Goal: Task Accomplishment & Management: Manage account settings

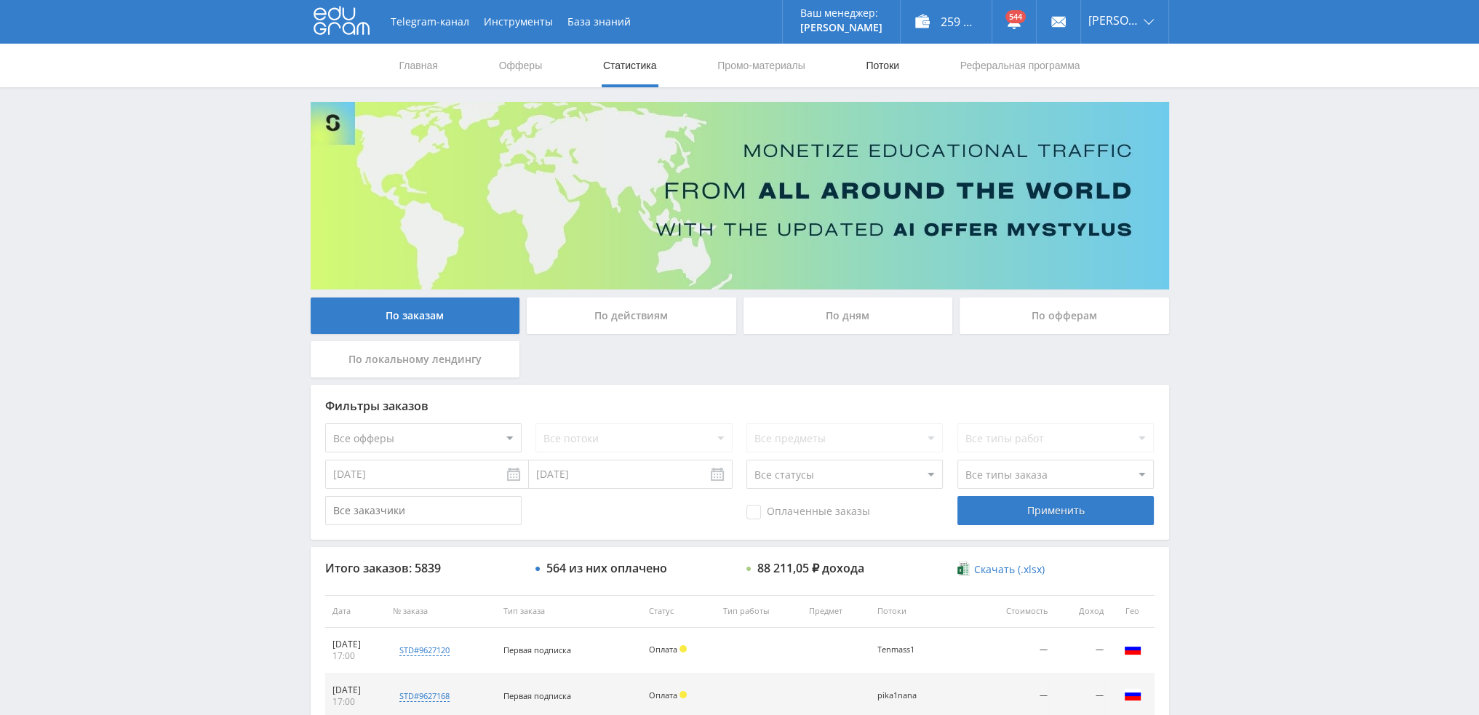
click at [881, 65] on link "Потоки" at bounding box center [882, 66] width 36 height 44
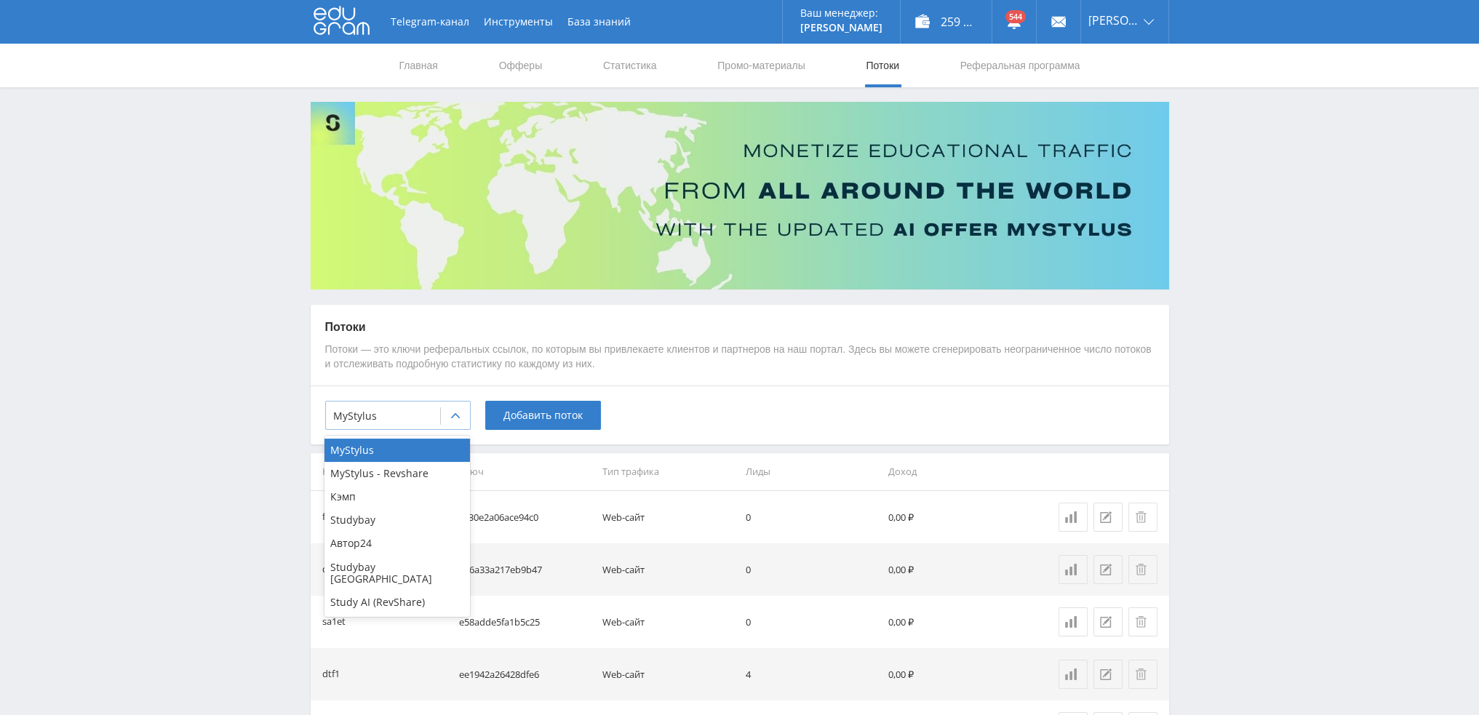
click at [442, 410] on div at bounding box center [455, 416] width 29 height 29
click at [417, 591] on div "Study AI (RevShare)" at bounding box center [396, 602] width 145 height 23
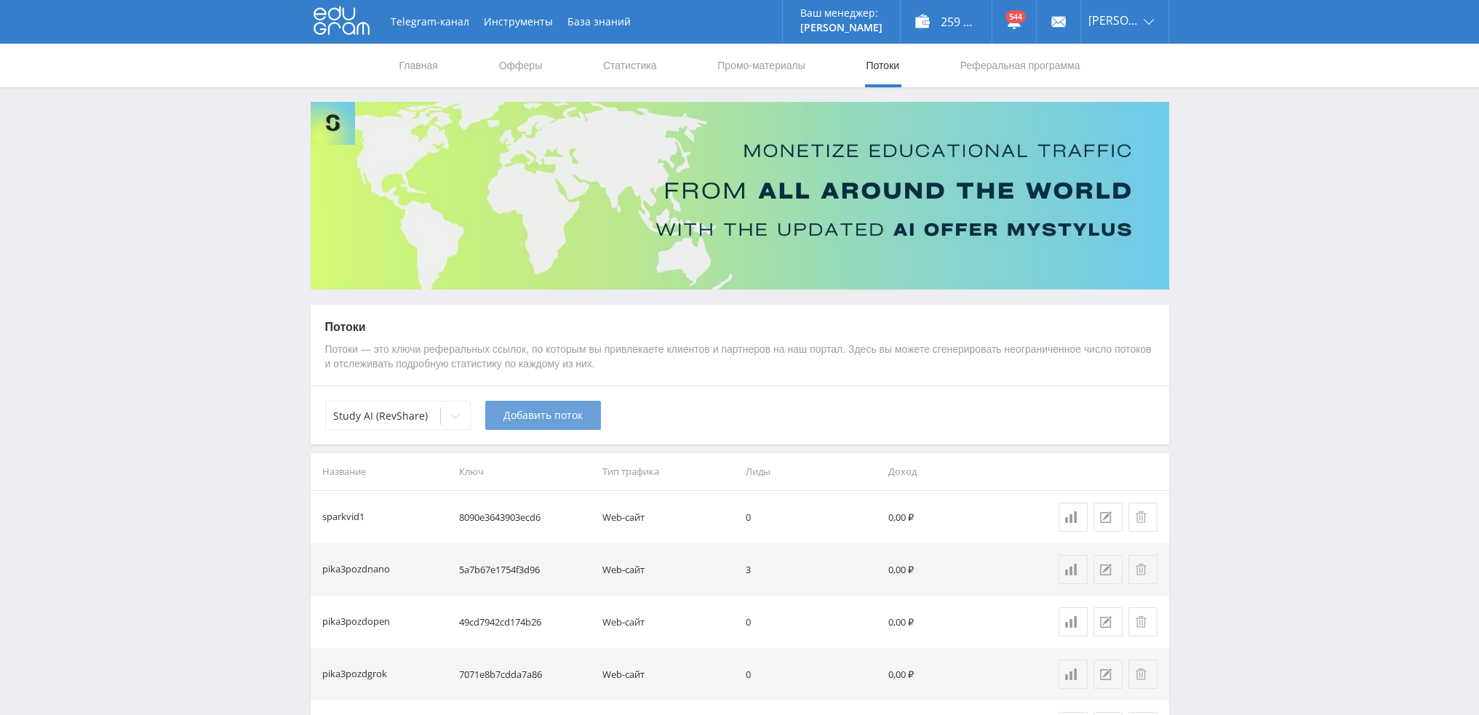
click at [550, 421] on span "Добавить поток" at bounding box center [542, 416] width 79 height 12
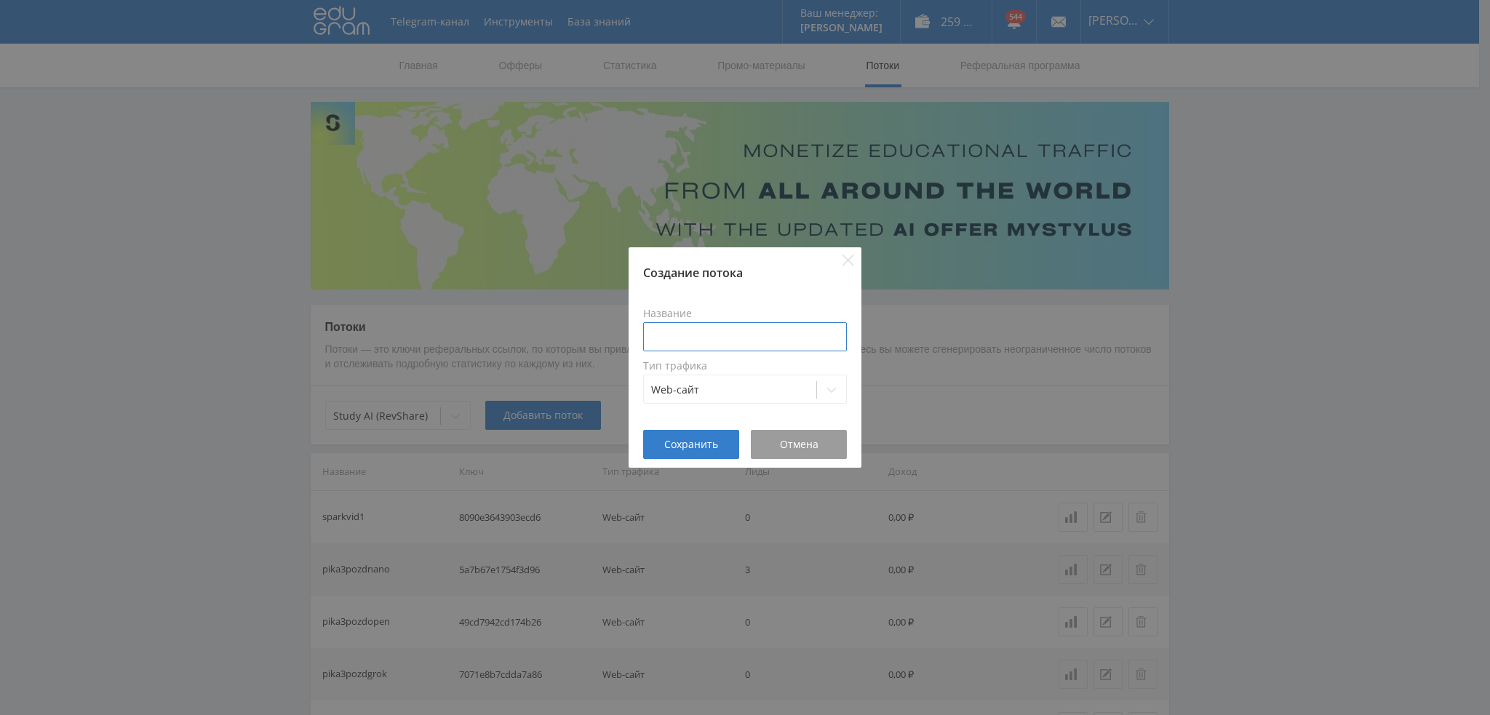
click at [687, 338] on input at bounding box center [745, 336] width 204 height 29
type input "dopdtf-kurs"
click at [693, 442] on span "Сохранить" at bounding box center [691, 445] width 54 height 12
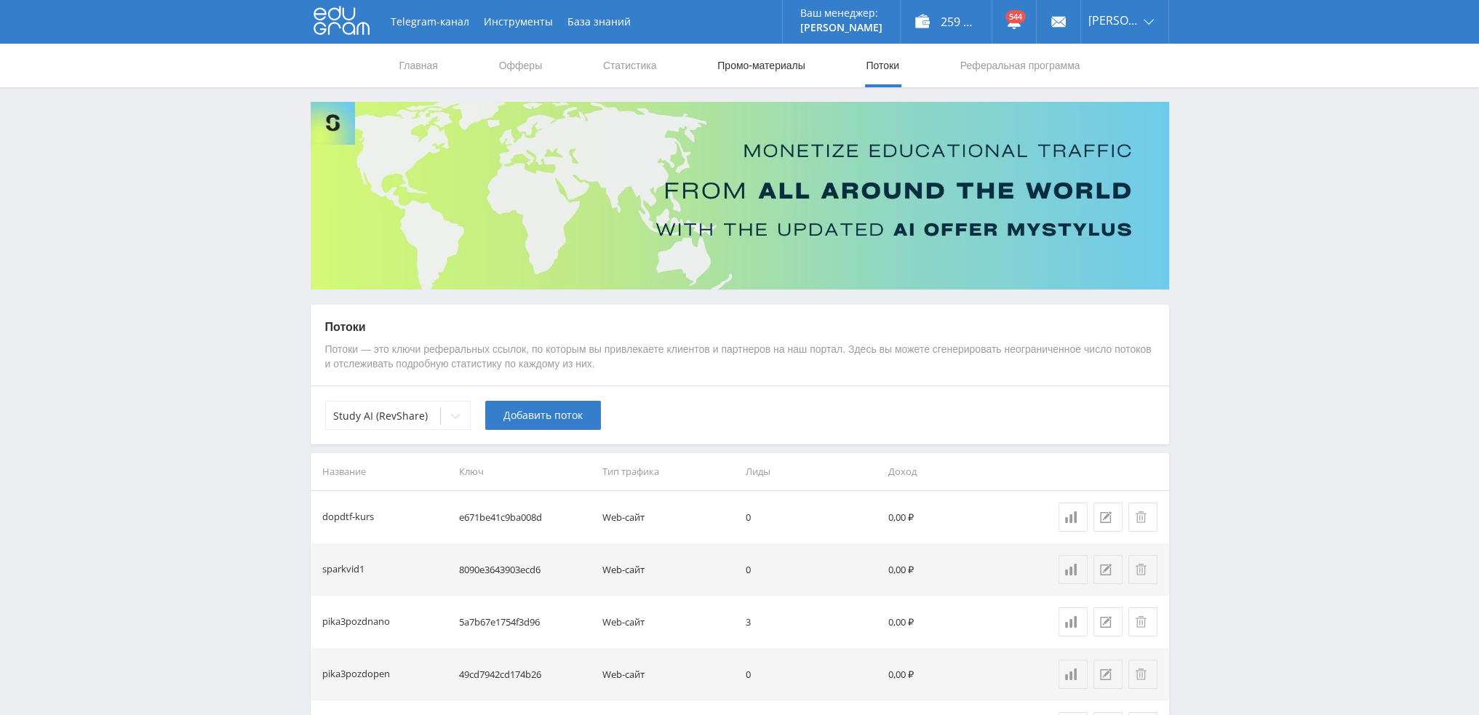
click at [762, 62] on link "Промо-материалы" at bounding box center [761, 66] width 90 height 44
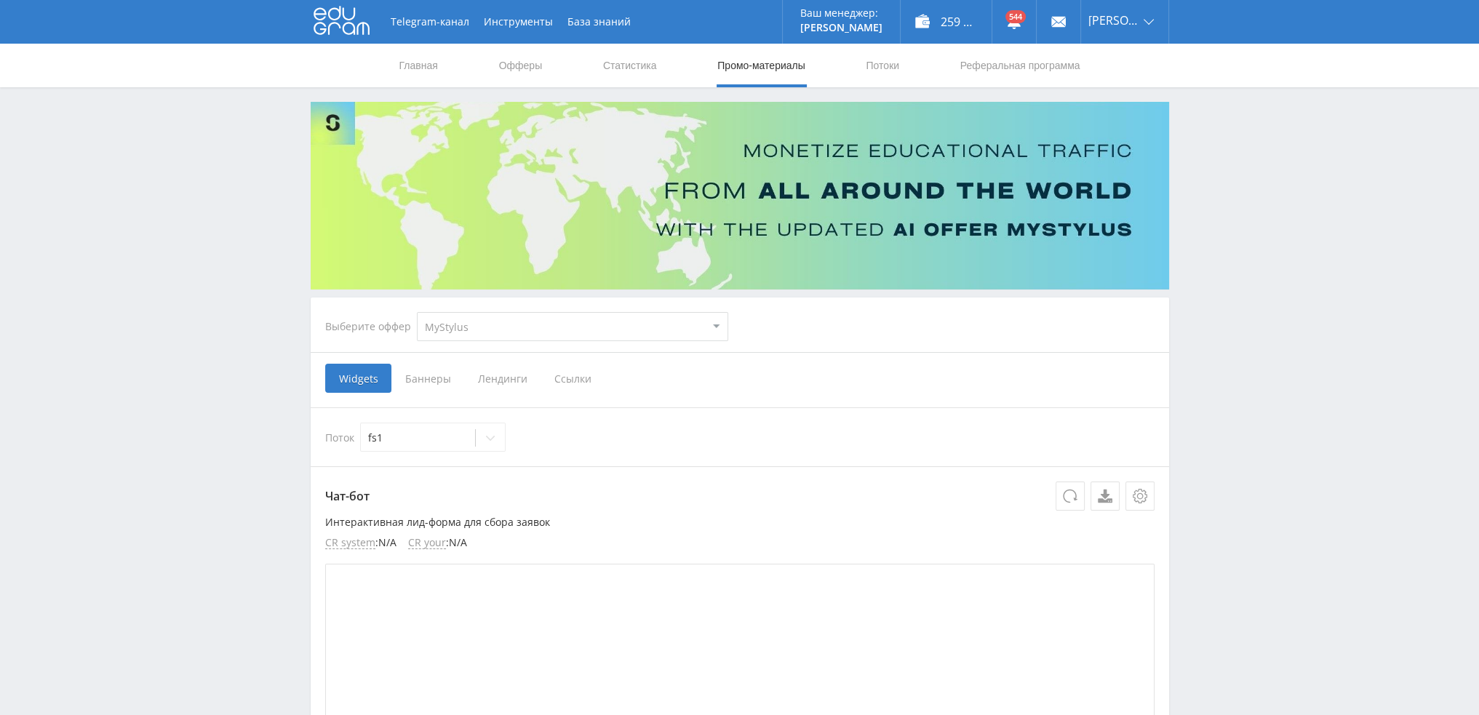
click at [457, 319] on select "MyStylus MyStylus - Revshare Кэмп Studybay Автор24 Studybay [GEOGRAPHIC_DATA] S…" at bounding box center [572, 326] width 311 height 29
select select "376"
click at [417, 312] on select "MyStylus MyStylus - Revshare Кэмп Studybay Автор24 Studybay [GEOGRAPHIC_DATA] S…" at bounding box center [572, 326] width 311 height 29
select select "376"
click at [420, 375] on span "Ссылки" at bounding box center [423, 378] width 65 height 29
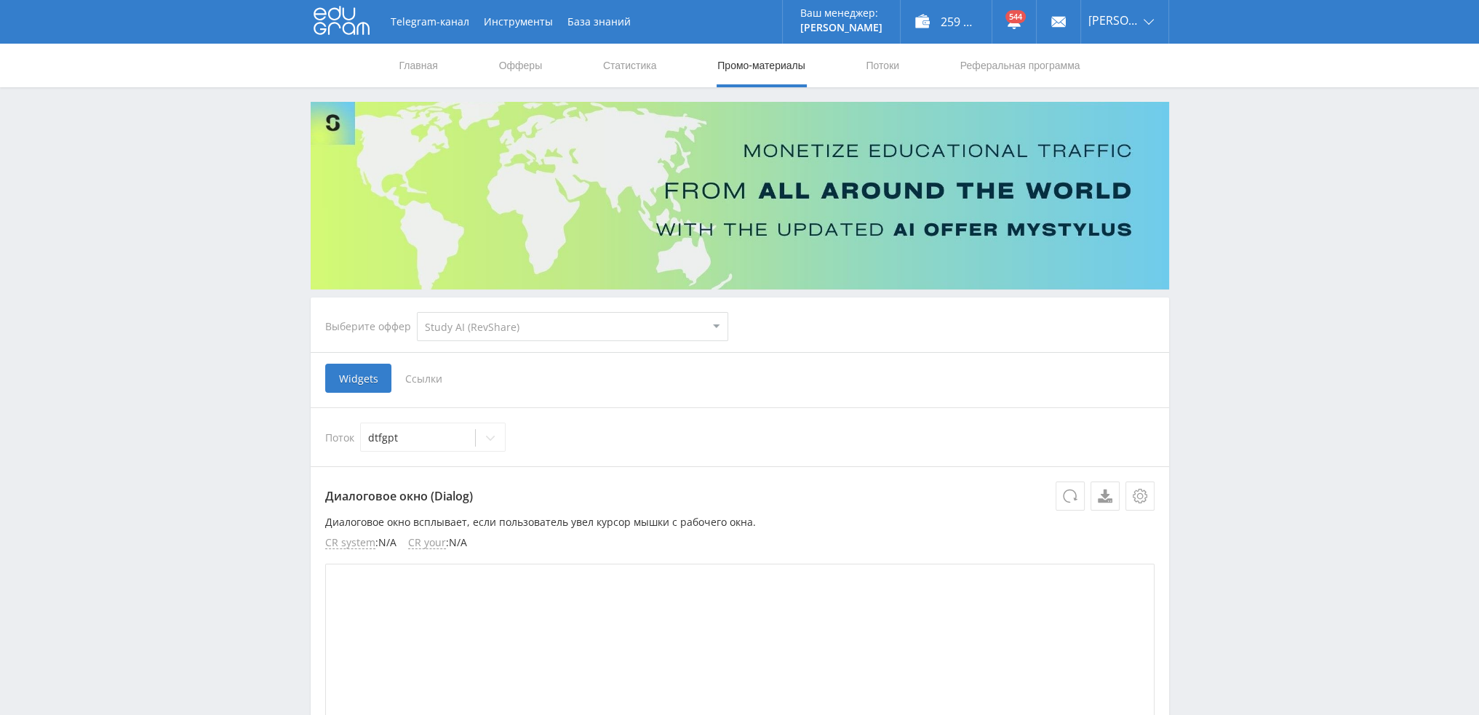
click at [0, 0] on input "Ссылки" at bounding box center [0, 0] width 0 height 0
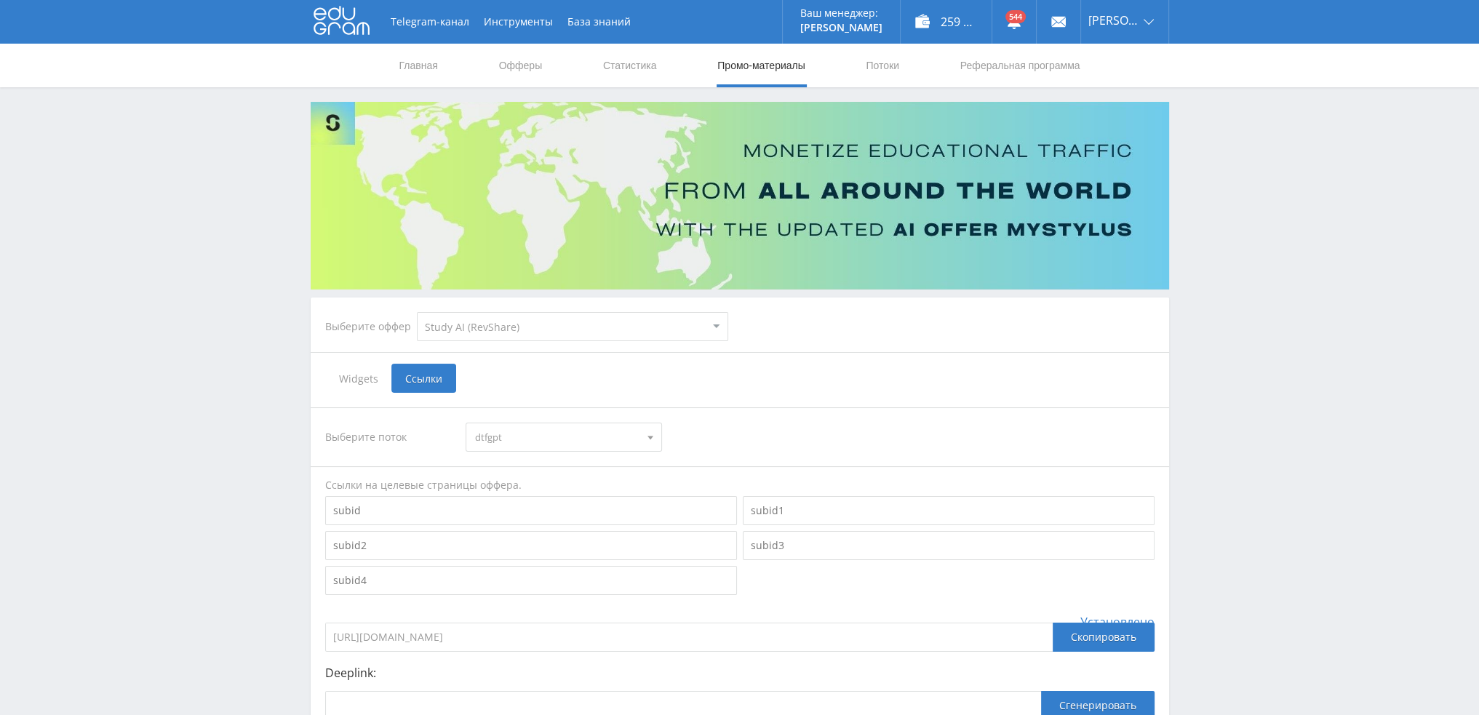
click at [514, 438] on span "dtfgpt" at bounding box center [557, 437] width 164 height 28
click at [721, 403] on div "Выберите поток dtfgpt dtfgpt pika1uchresh pika1uchai pika1uchprez pika1uchgpt p…" at bounding box center [740, 583] width 858 height 380
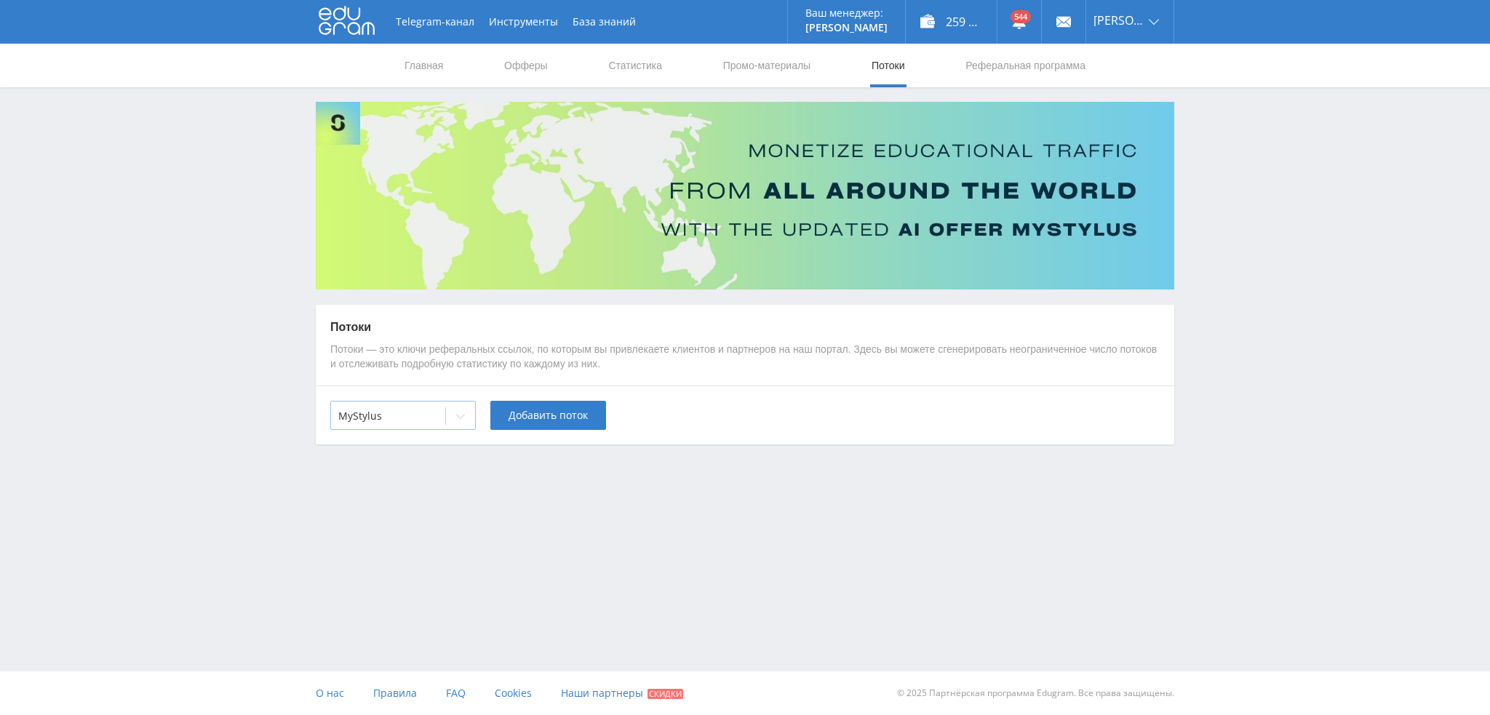
click at [444, 426] on div "MyStylus" at bounding box center [388, 416] width 114 height 20
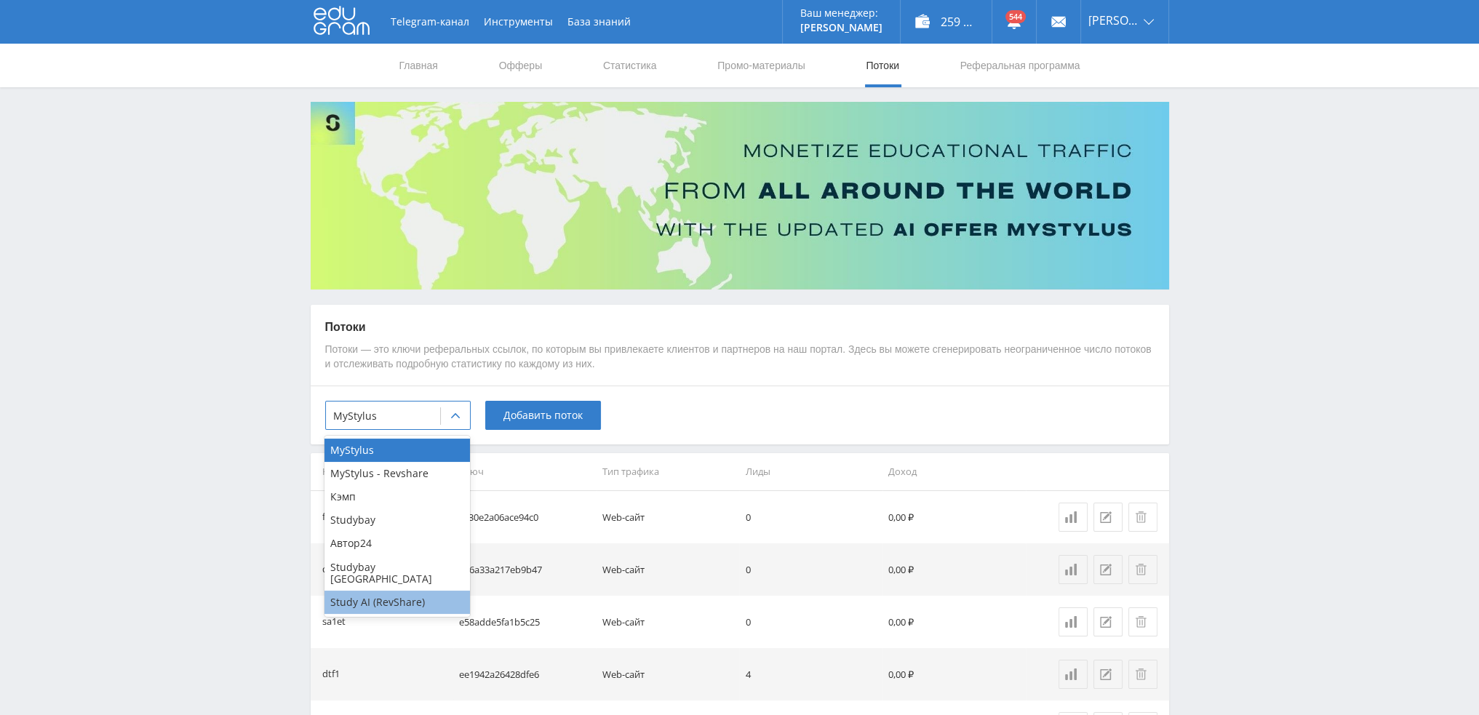
click at [402, 591] on div "Study AI (RevShare)" at bounding box center [396, 602] width 145 height 23
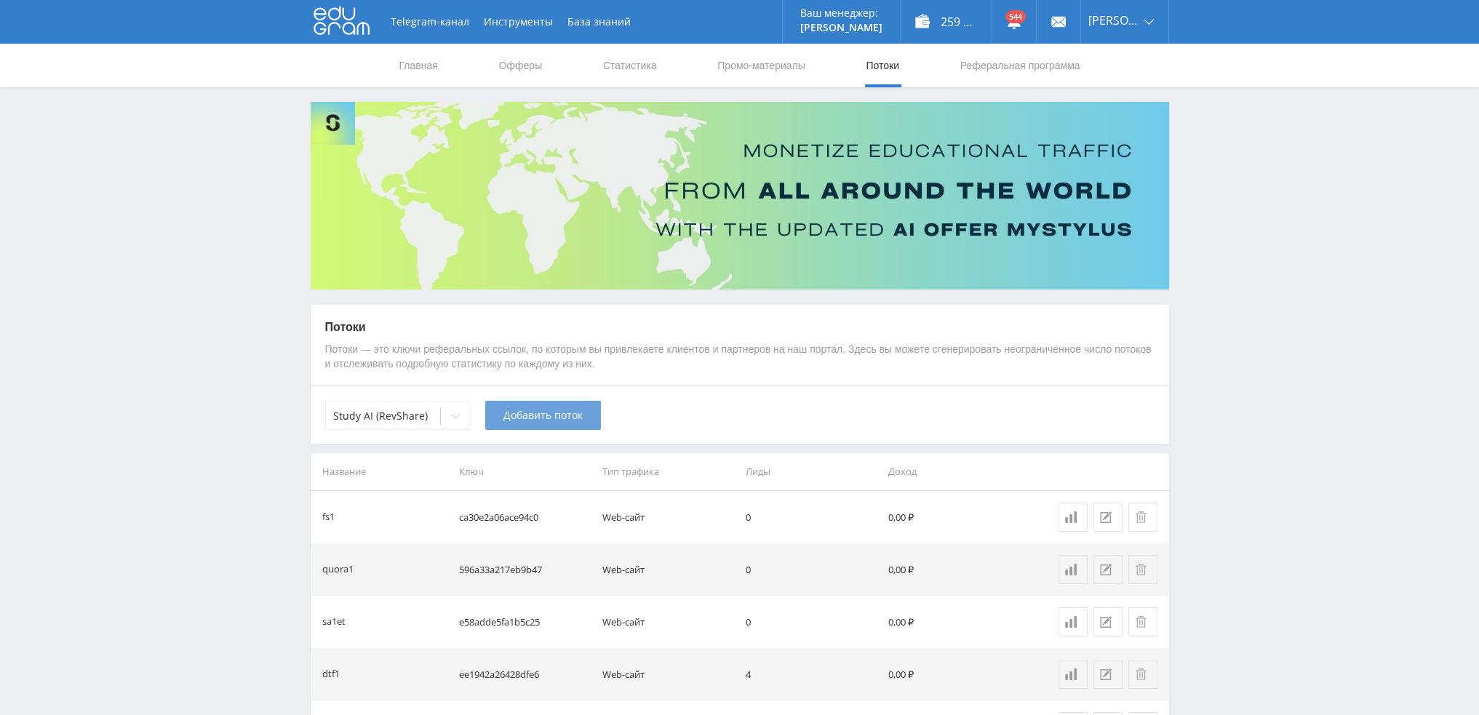
click at [537, 423] on button "Добавить поток" at bounding box center [543, 415] width 116 height 29
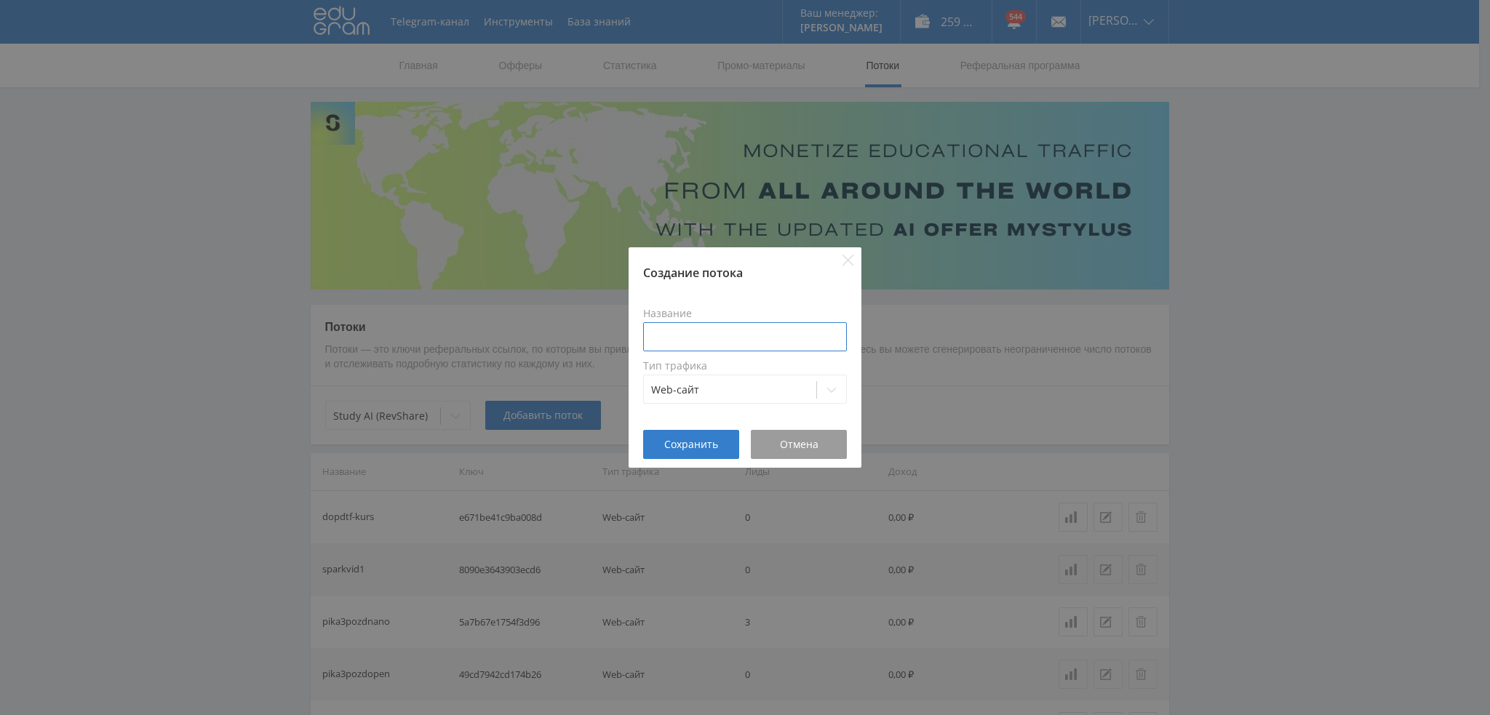
click at [738, 332] on input at bounding box center [745, 336] width 204 height 29
click at [679, 338] on input "dopdft-dip" at bounding box center [745, 336] width 204 height 29
type input "dopdtf-dip"
click at [684, 447] on span "Сохранить" at bounding box center [691, 445] width 54 height 12
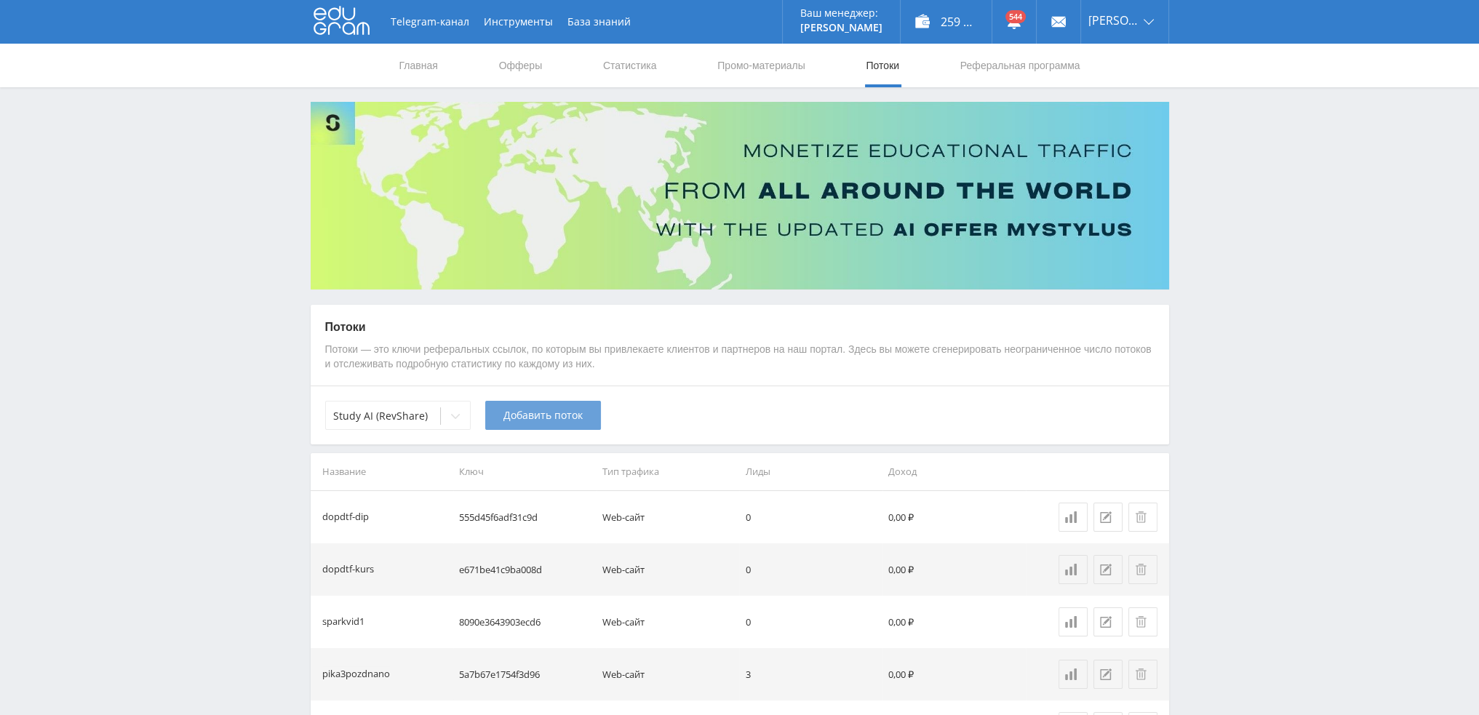
click at [530, 416] on span "Добавить поток" at bounding box center [542, 416] width 79 height 12
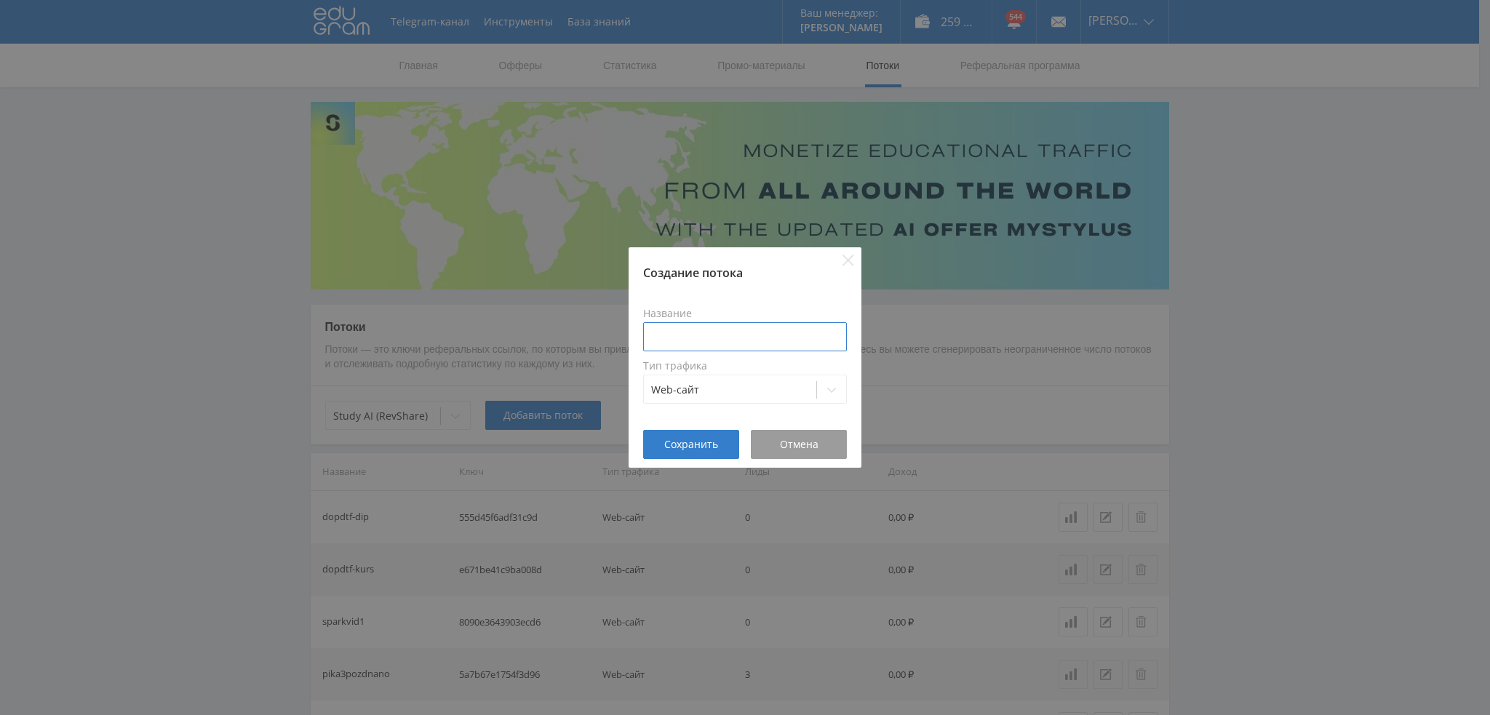
click at [705, 331] on input at bounding box center [745, 336] width 204 height 29
type input "dopdtf-esse"
click at [703, 440] on span "Сохранить" at bounding box center [691, 445] width 54 height 12
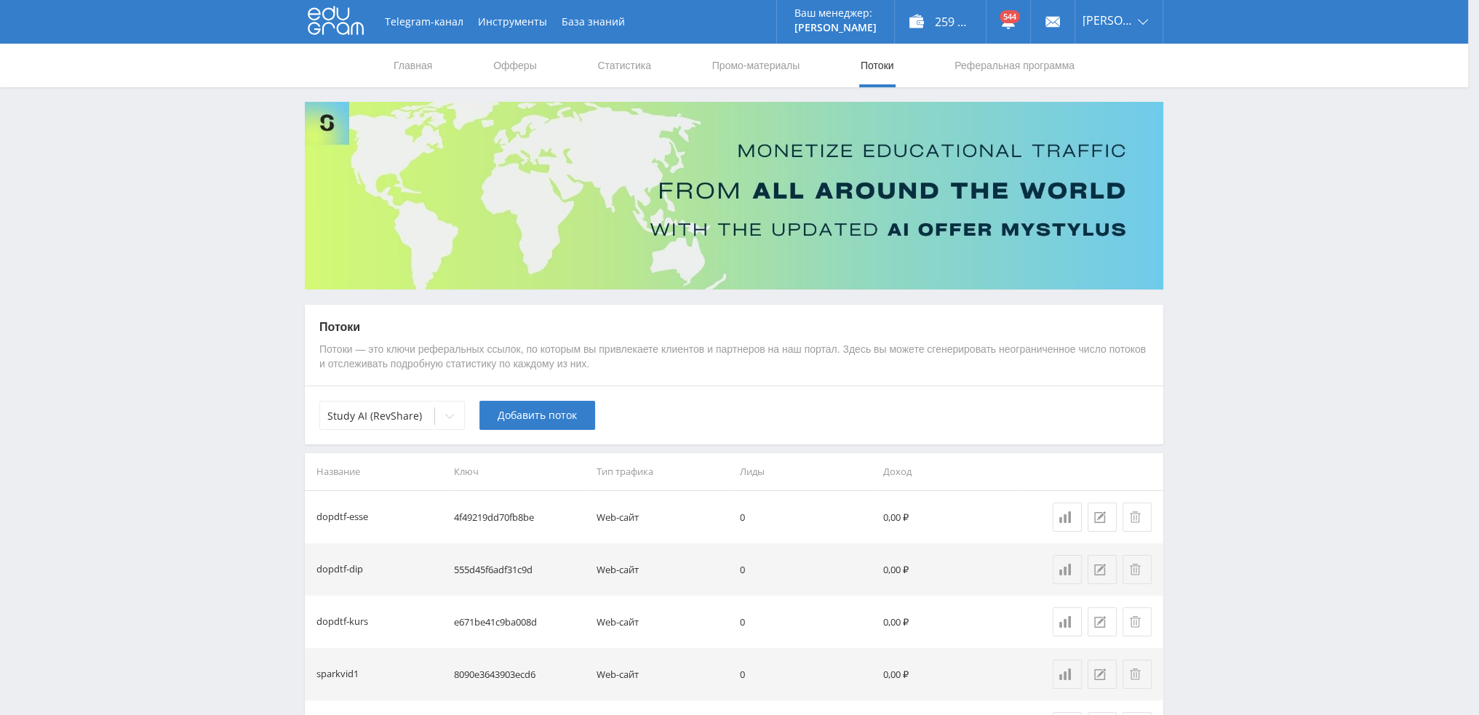
click at [532, 420] on span "Добавить поток" at bounding box center [537, 416] width 79 height 12
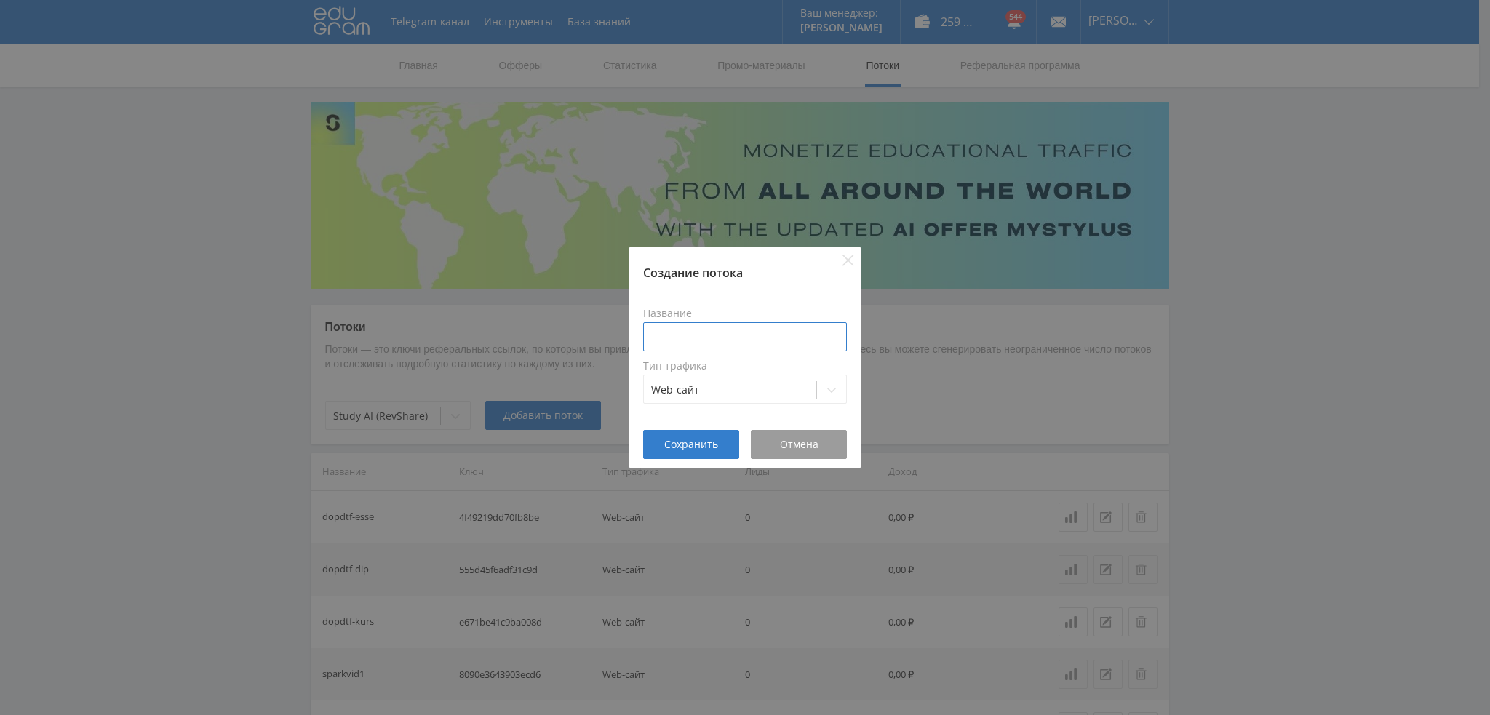
click at [678, 343] on input at bounding box center [745, 336] width 204 height 29
type input "dopdtf-ref"
click at [695, 440] on span "Сохранить" at bounding box center [691, 445] width 54 height 12
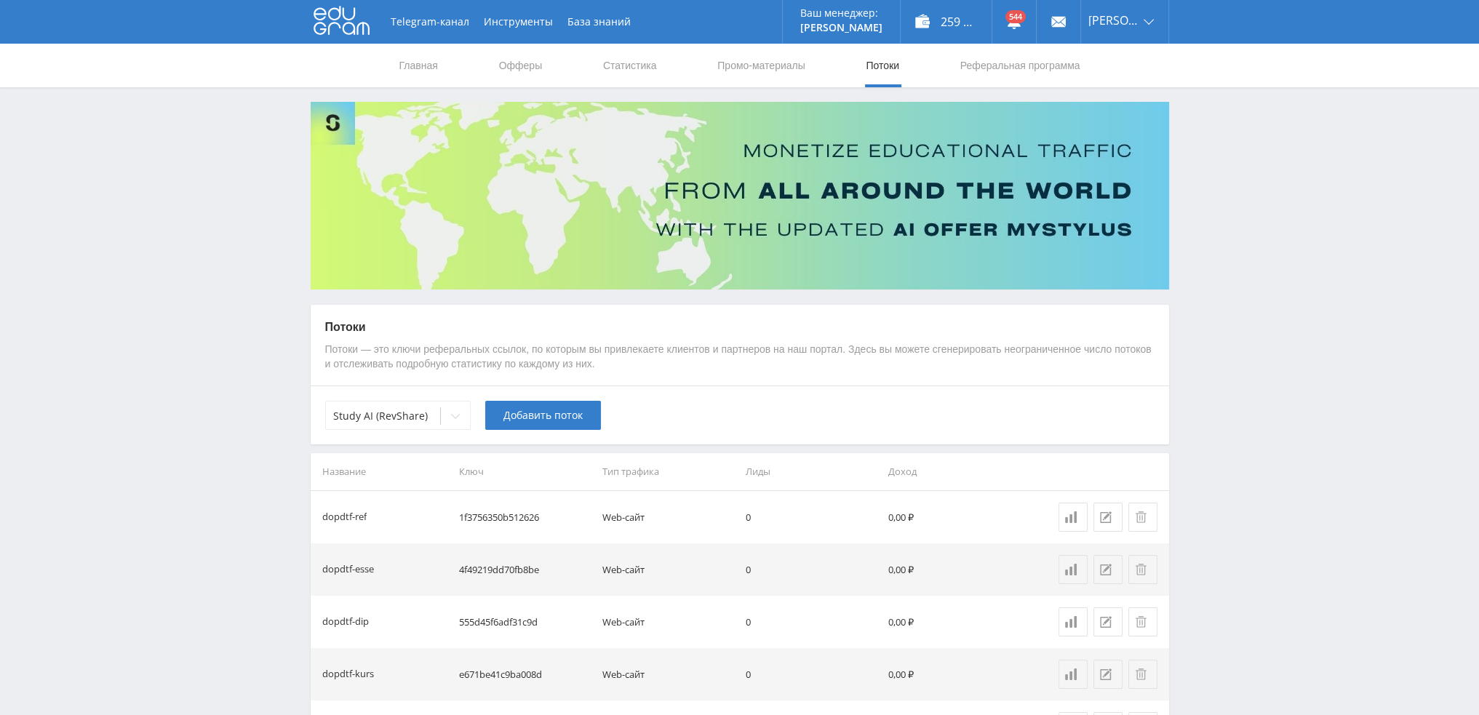
click at [532, 420] on span "Добавить поток" at bounding box center [542, 416] width 79 height 12
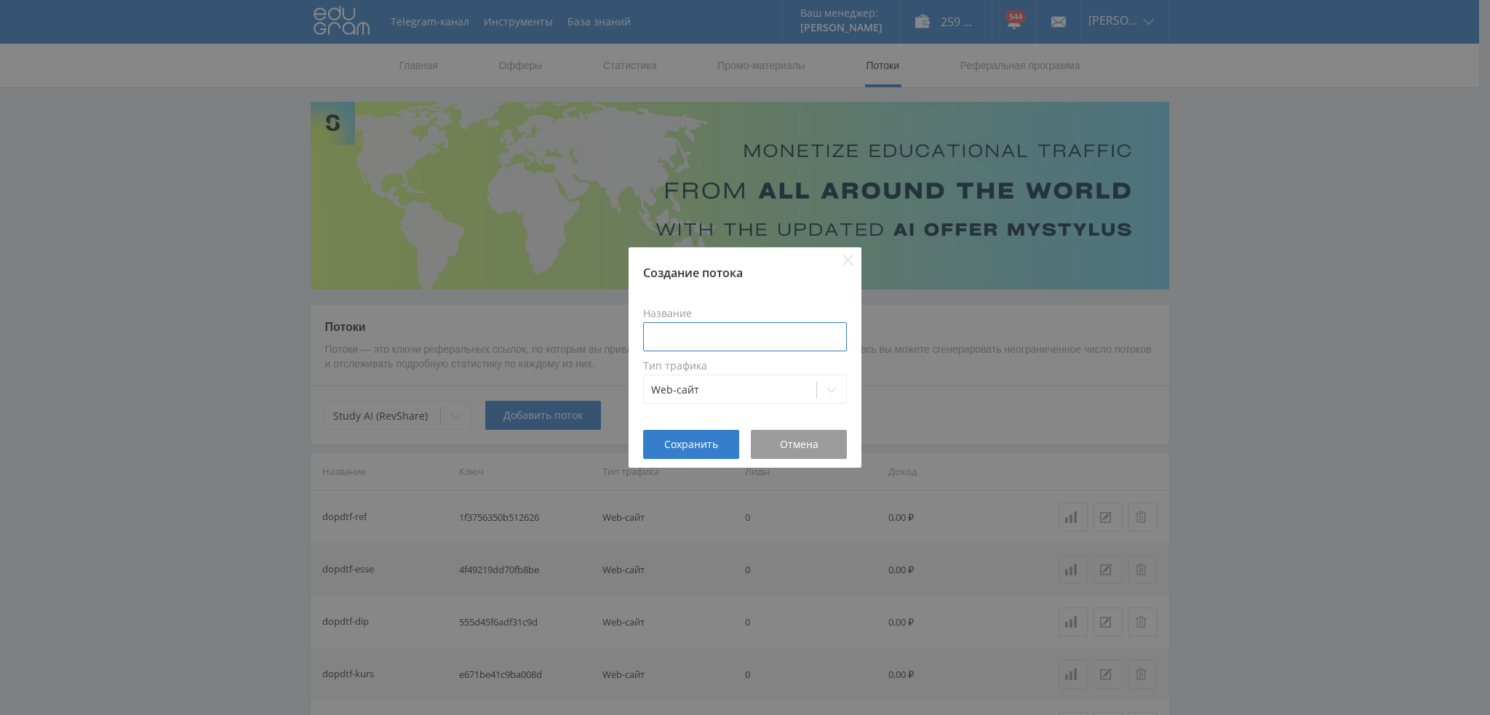
click at [681, 346] on input at bounding box center [745, 336] width 204 height 29
type input "dopdtf-nau"
click at [685, 432] on button "Сохранить" at bounding box center [691, 444] width 96 height 29
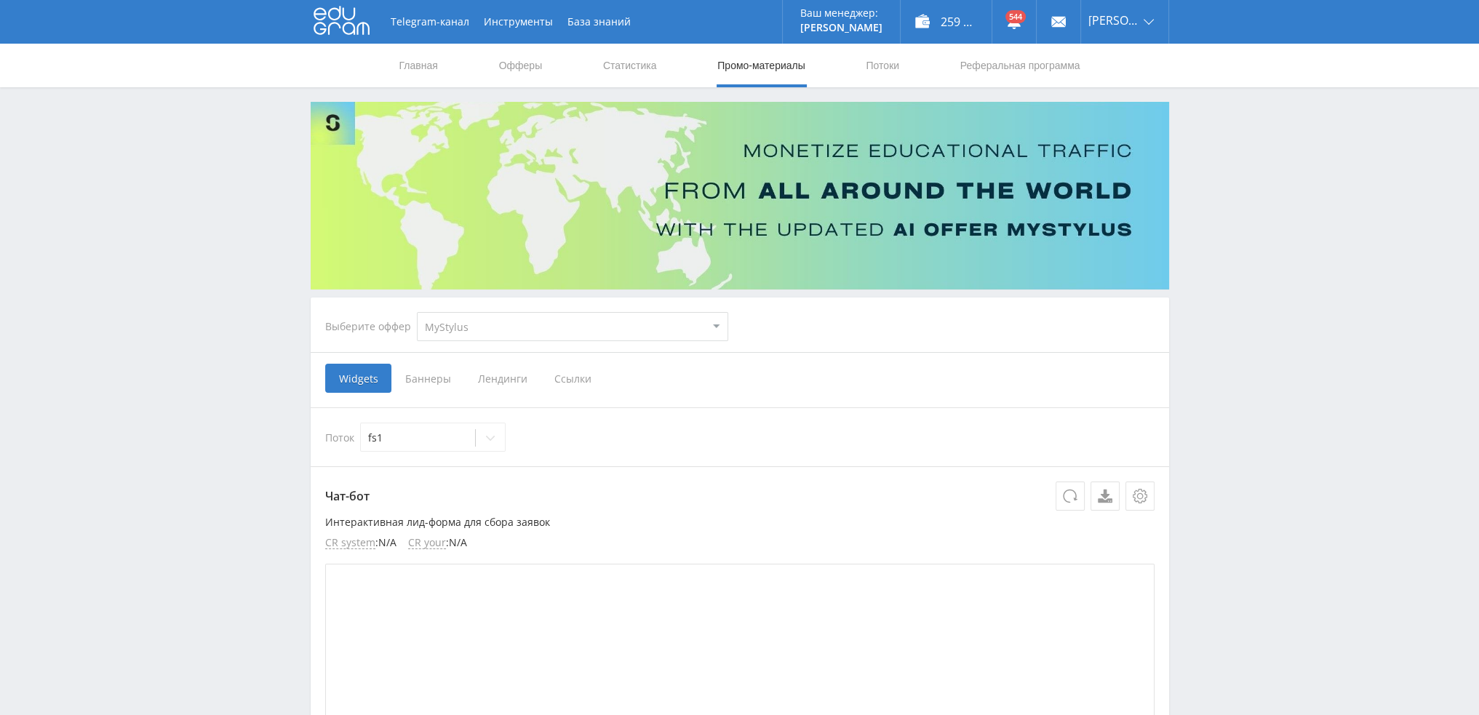
drag, startPoint x: 504, startPoint y: 322, endPoint x: 487, endPoint y: 338, distance: 23.7
click at [504, 322] on select "MyStylus MyStylus - Revshare Кэмп Studybay Автор24 Studybay [GEOGRAPHIC_DATA] S…" at bounding box center [572, 326] width 311 height 29
select select "376"
click at [417, 312] on select "MyStylus MyStylus - Revshare Кэмп Studybay Автор24 Studybay [GEOGRAPHIC_DATA] S…" at bounding box center [572, 326] width 311 height 29
select select "376"
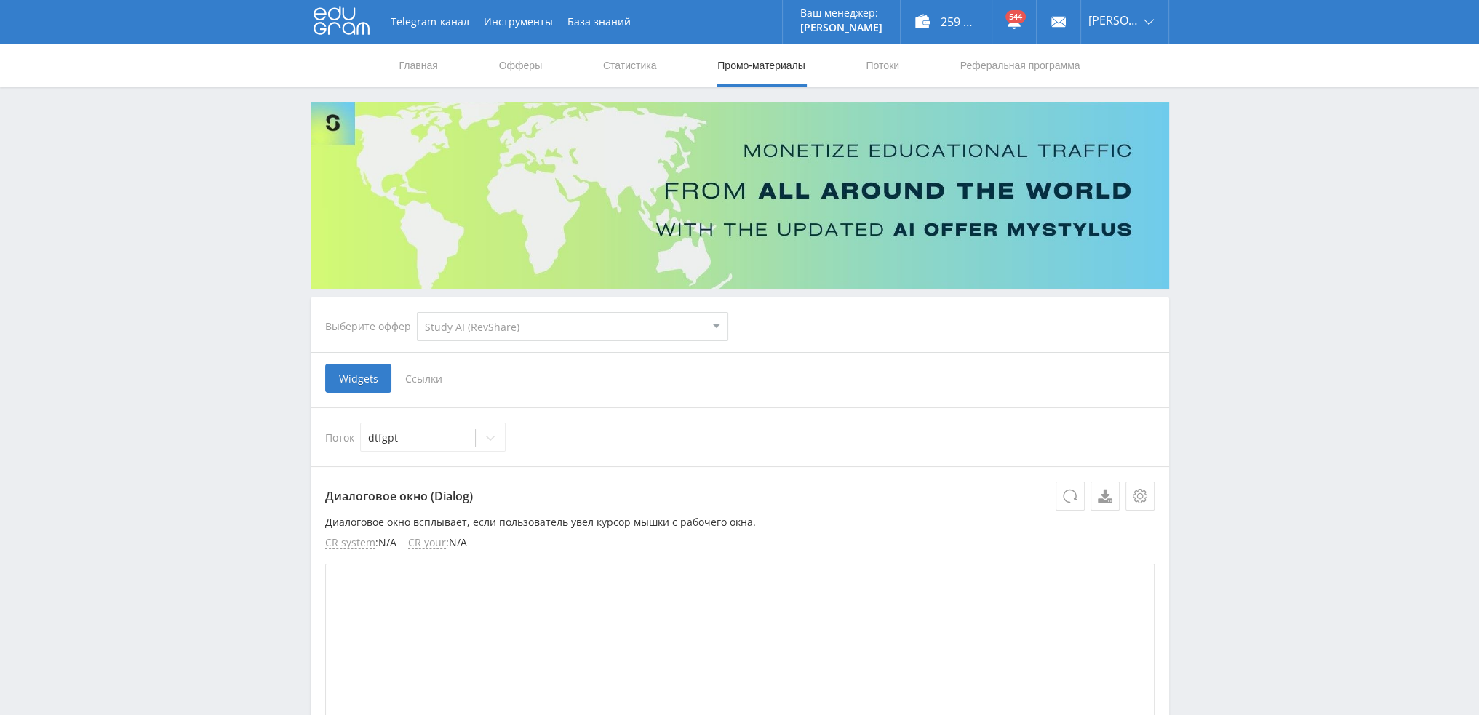
click at [422, 383] on span "Ссылки" at bounding box center [423, 378] width 65 height 29
click at [0, 0] on input "Ссылки" at bounding box center [0, 0] width 0 height 0
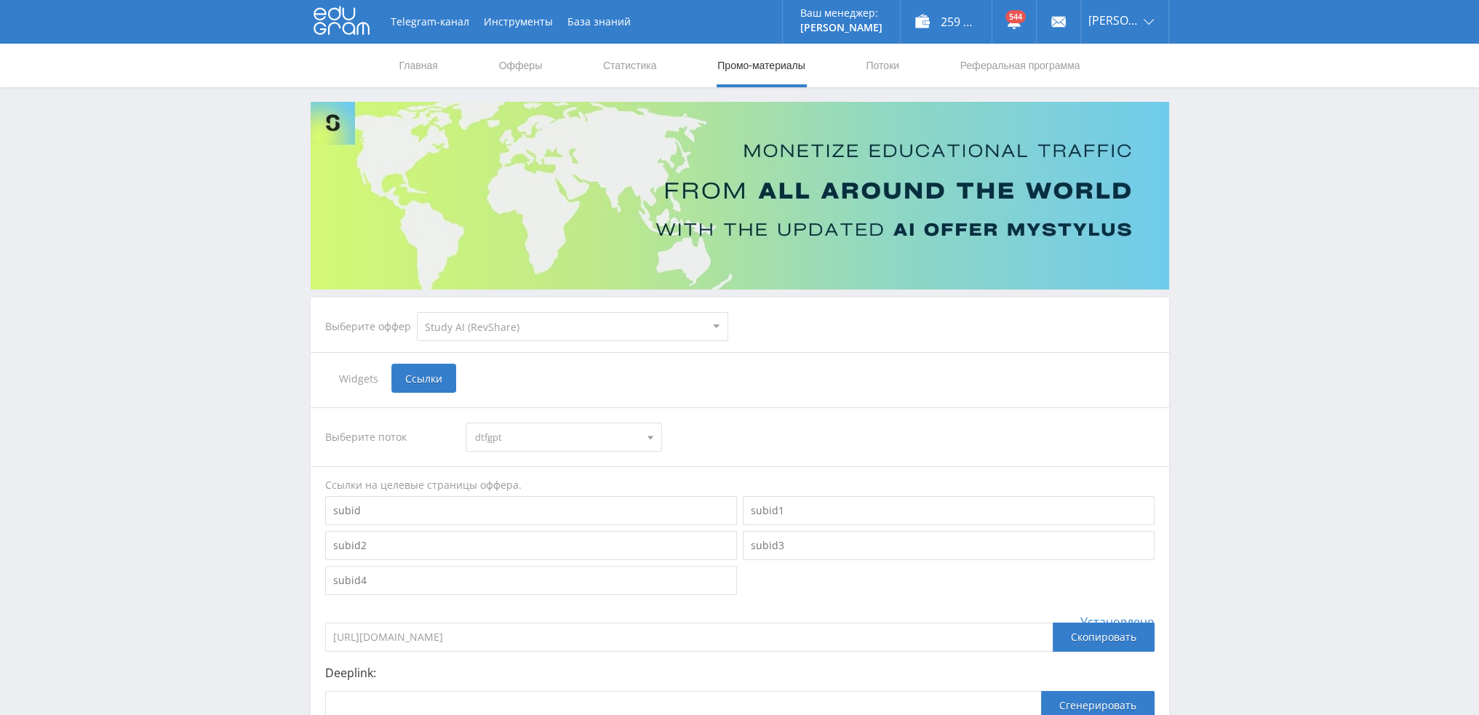
click at [654, 436] on div at bounding box center [650, 437] width 22 height 28
click at [527, 572] on button "dopdtf-kurs" at bounding box center [563, 580] width 195 height 20
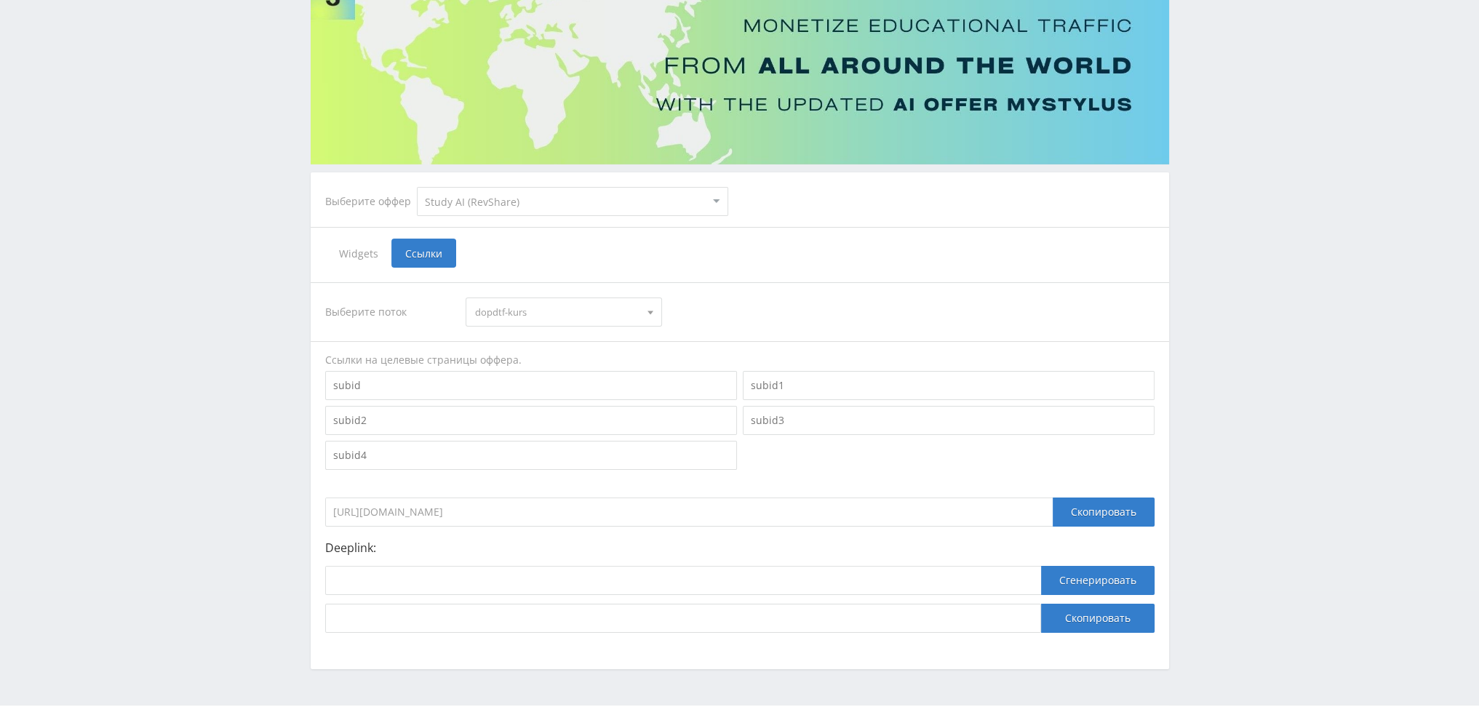
scroll to position [159, 0]
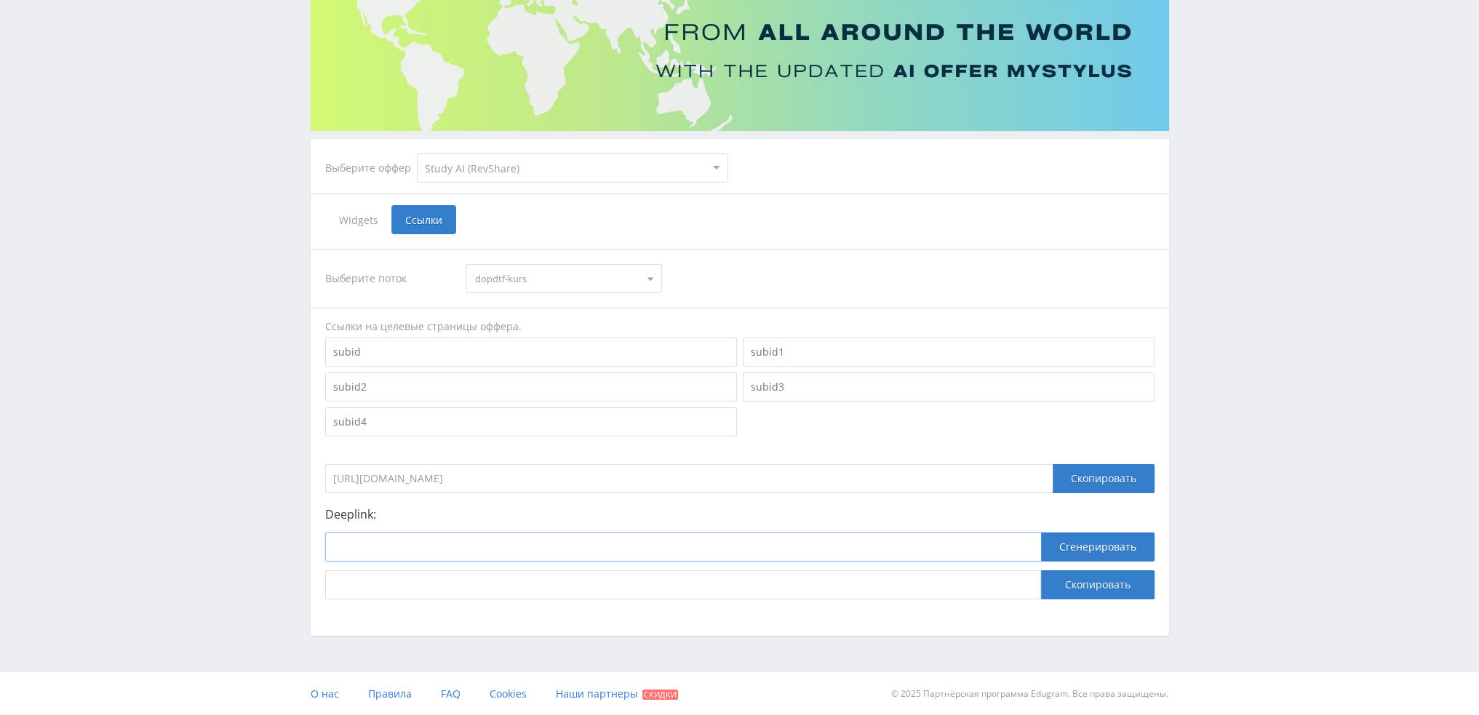
click at [506, 546] on input at bounding box center [683, 546] width 716 height 29
paste input "[URL]"
type input "[URL]"
click at [1103, 546] on button "Сгенерировать" at bounding box center [1097, 546] width 113 height 29
click at [1092, 578] on button "Скопировать" at bounding box center [1097, 584] width 113 height 29
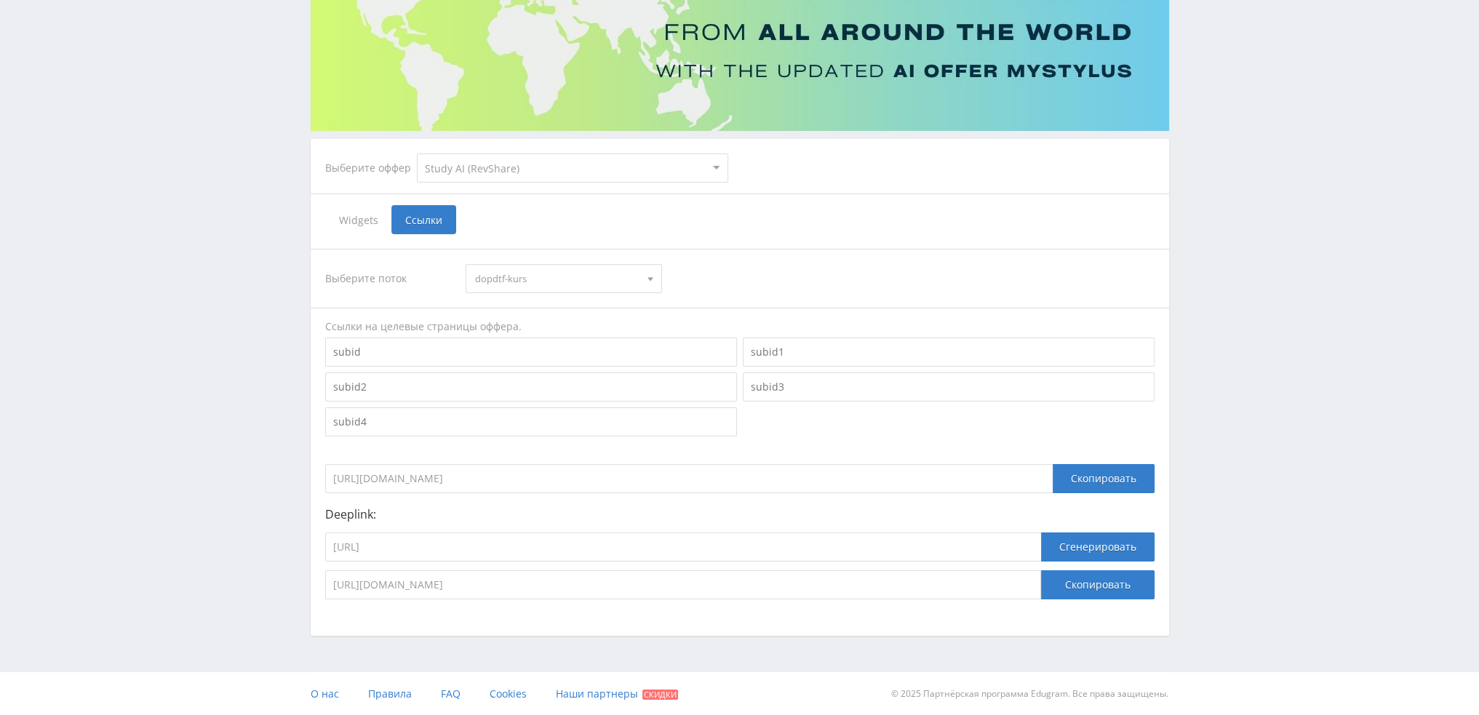
click at [509, 282] on span "dopdtf-kurs" at bounding box center [557, 279] width 164 height 28
click at [527, 359] on button "dopdtf-ref" at bounding box center [563, 361] width 195 height 20
click at [1100, 586] on button "Скопировать" at bounding box center [1097, 584] width 113 height 29
click at [1095, 583] on button "Скопировать" at bounding box center [1097, 584] width 113 height 29
click at [525, 279] on span "dopdtf-ref" at bounding box center [557, 279] width 164 height 28
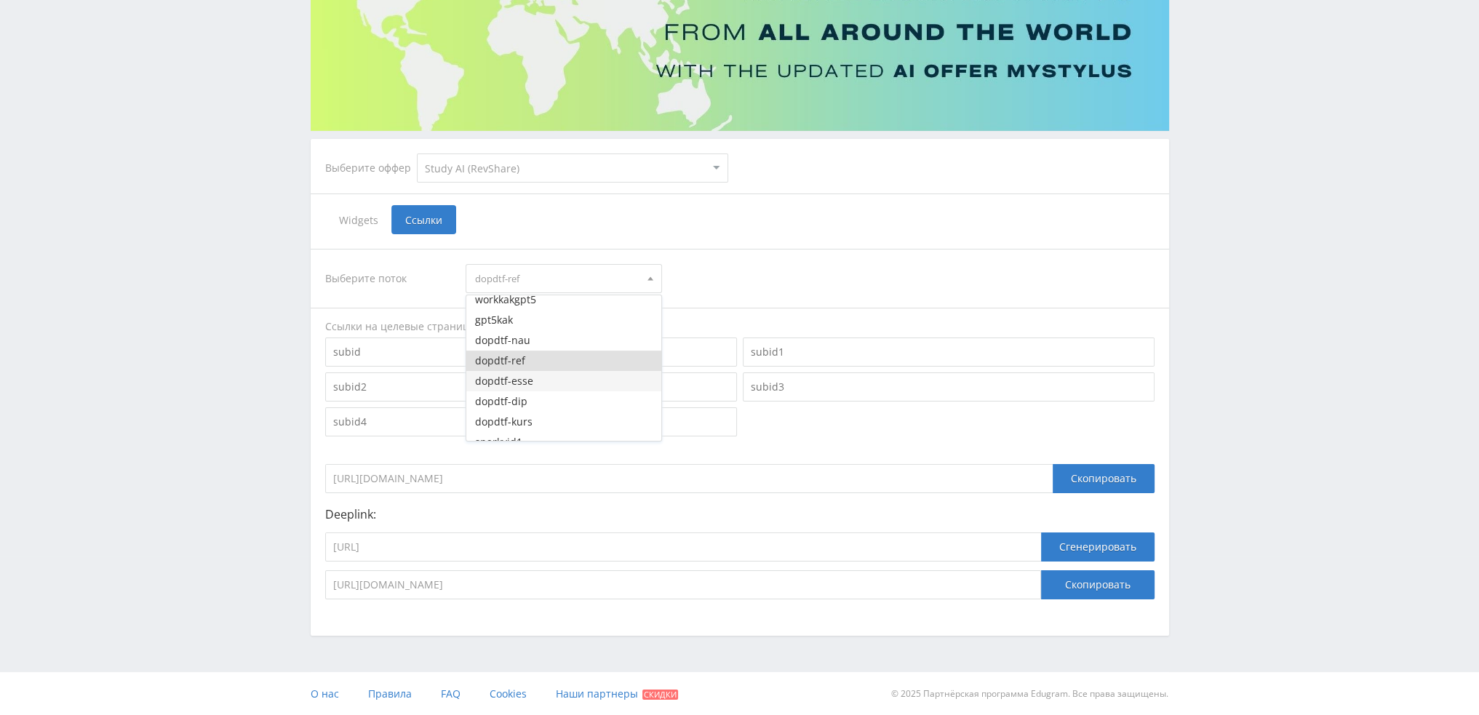
click at [527, 378] on button "dopdtf-esse" at bounding box center [563, 381] width 195 height 20
click at [567, 547] on input "[URL]" at bounding box center [683, 546] width 716 height 29
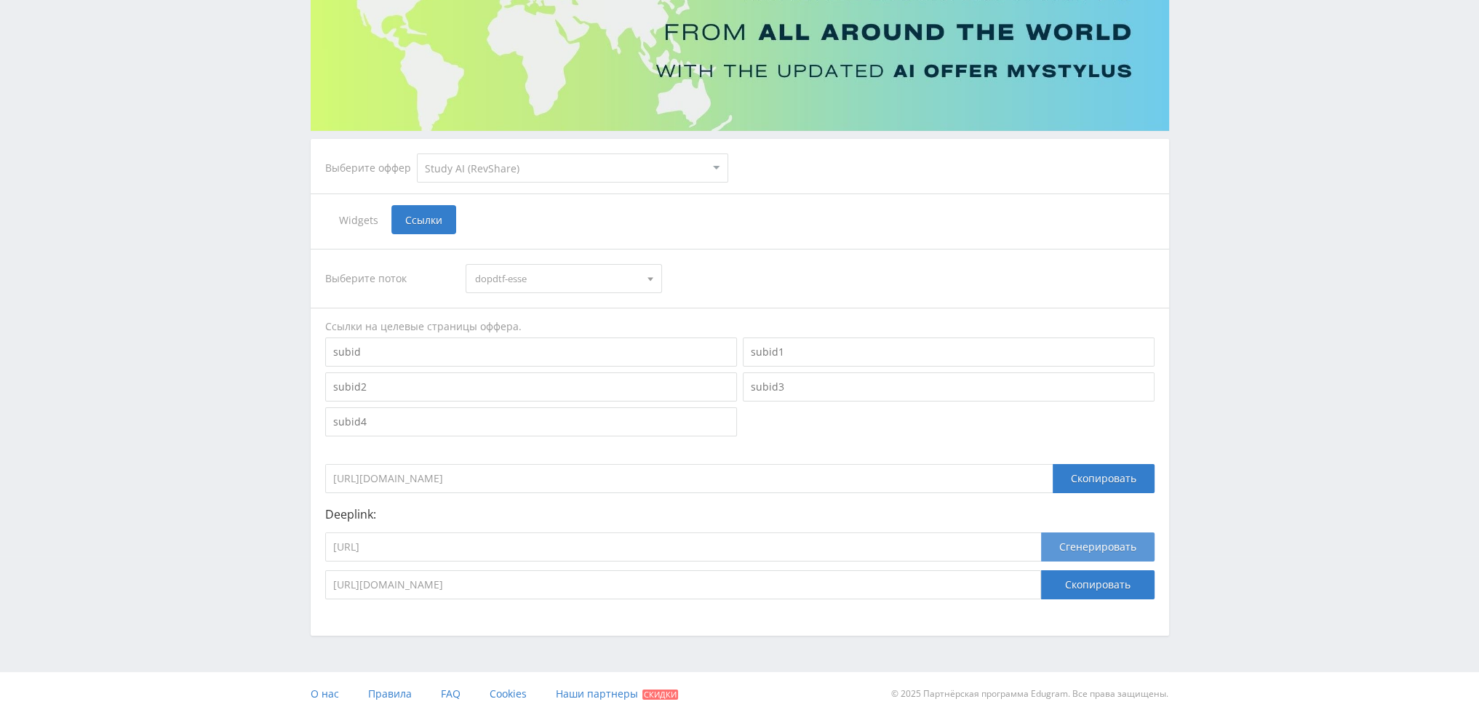
click at [1109, 543] on button "Сгенерировать" at bounding box center [1097, 546] width 113 height 29
click at [1097, 580] on button "Скопировать" at bounding box center [1097, 584] width 113 height 29
drag, startPoint x: 1099, startPoint y: 588, endPoint x: 1124, endPoint y: 564, distance: 34.5
click at [1099, 588] on button "Скопировать" at bounding box center [1097, 584] width 113 height 29
click at [1079, 589] on button "Скопировать" at bounding box center [1097, 584] width 113 height 29
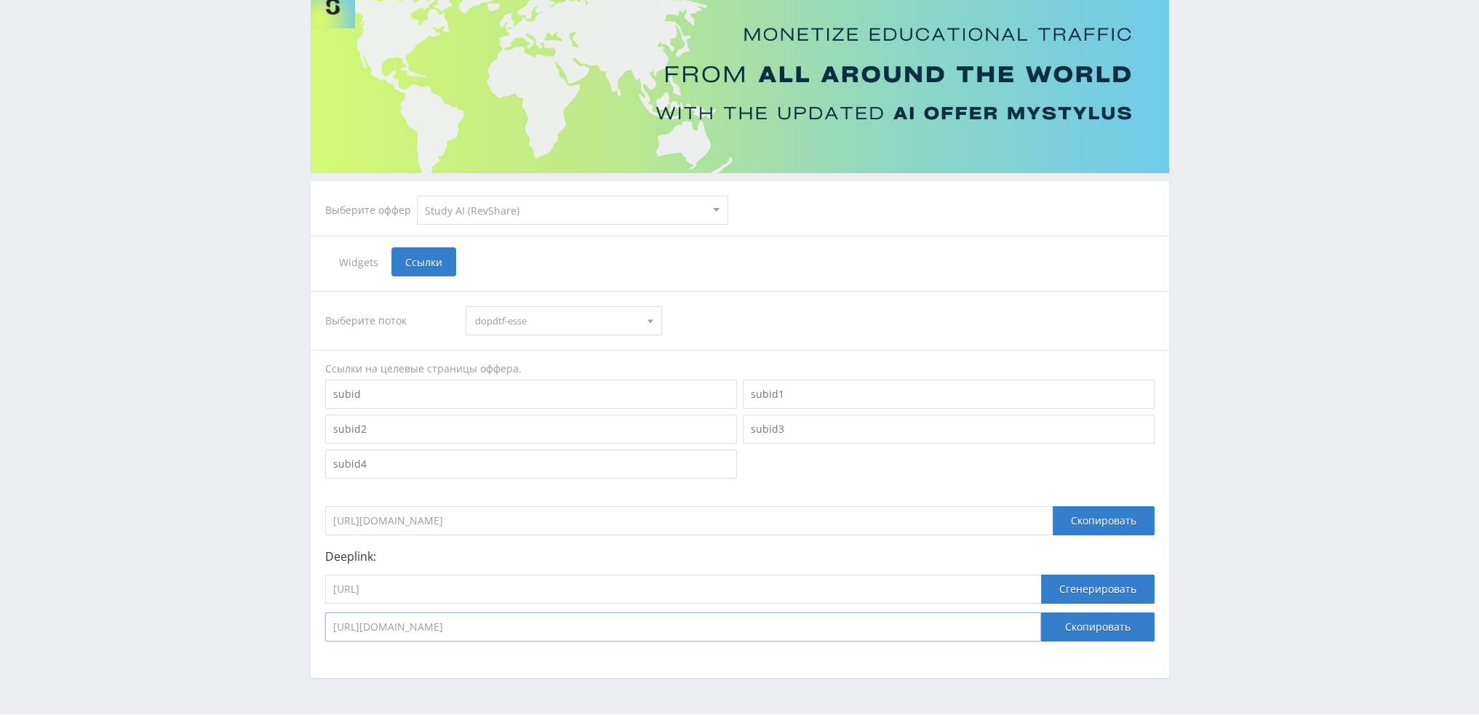
scroll to position [0, 0]
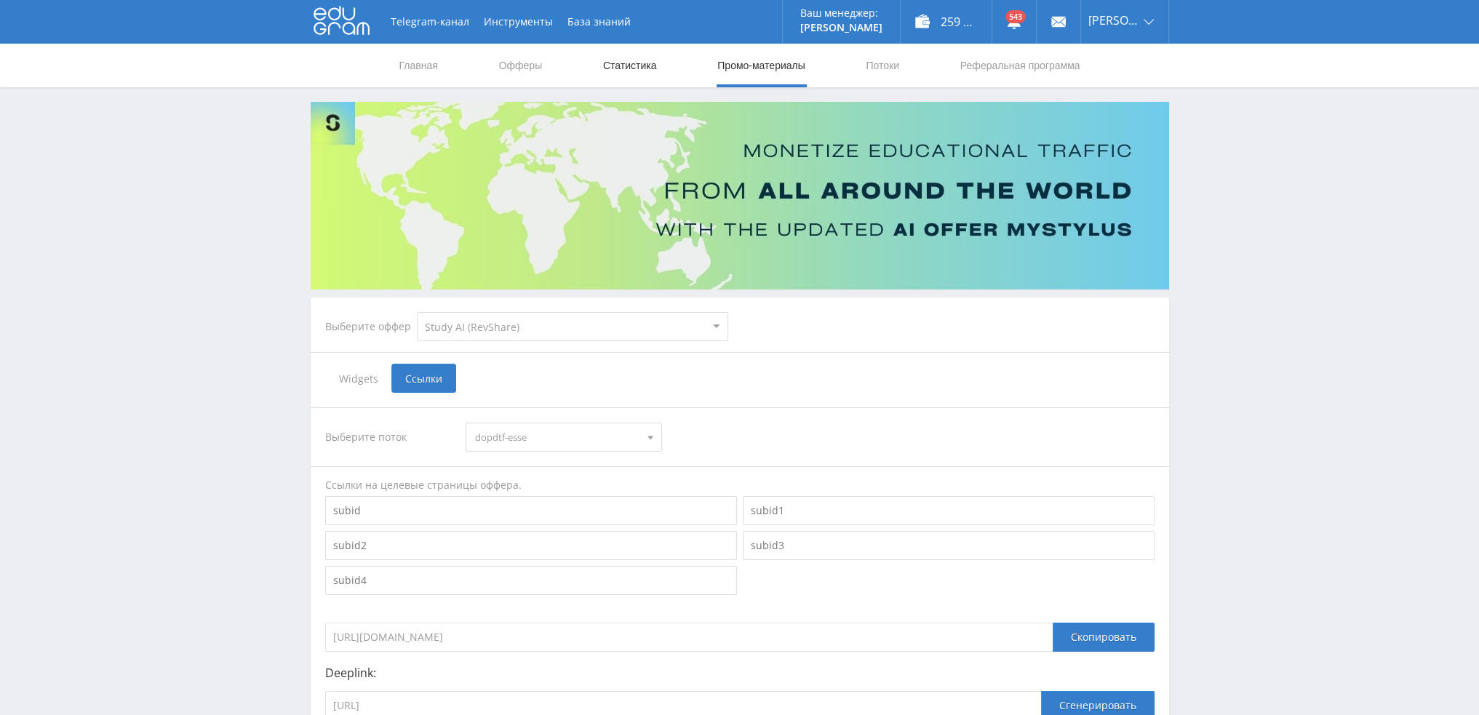
click at [616, 66] on link "Статистика" at bounding box center [630, 66] width 57 height 44
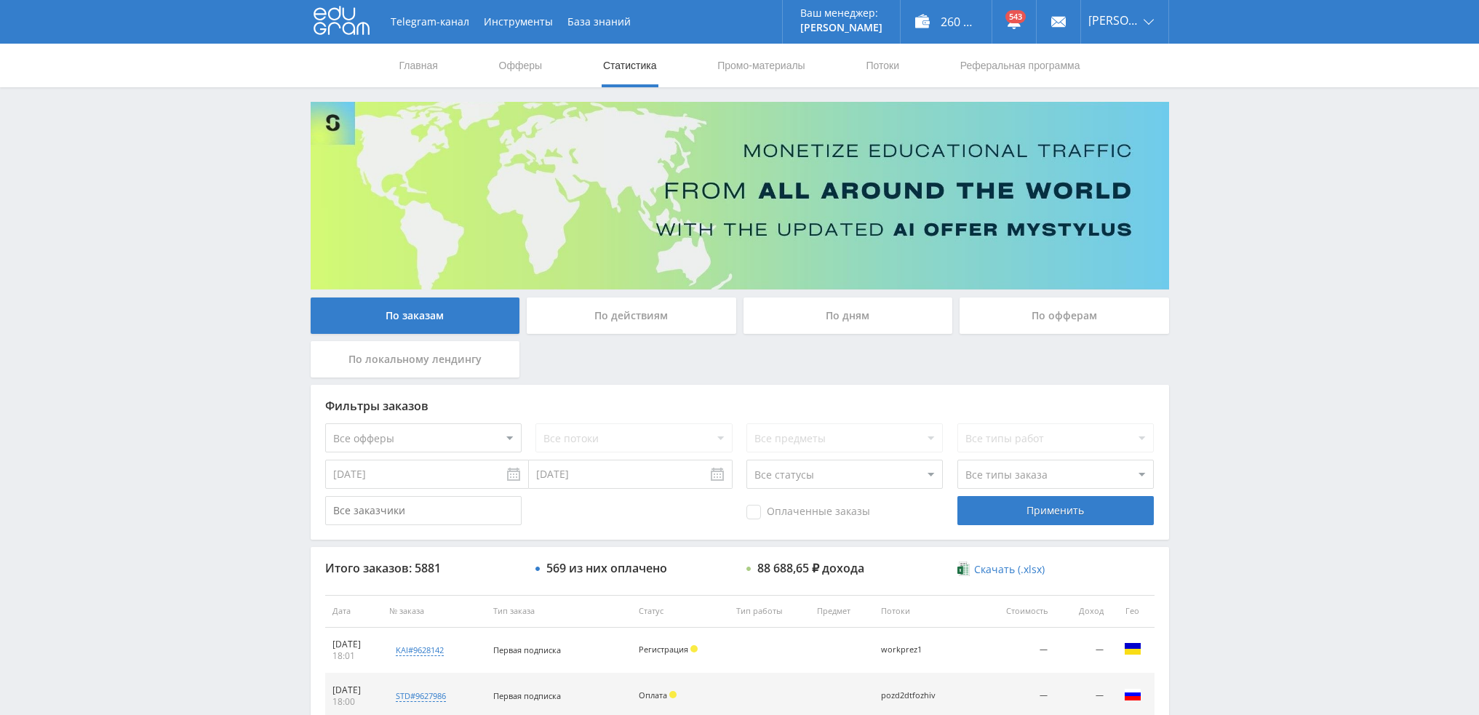
scroll to position [503, 0]
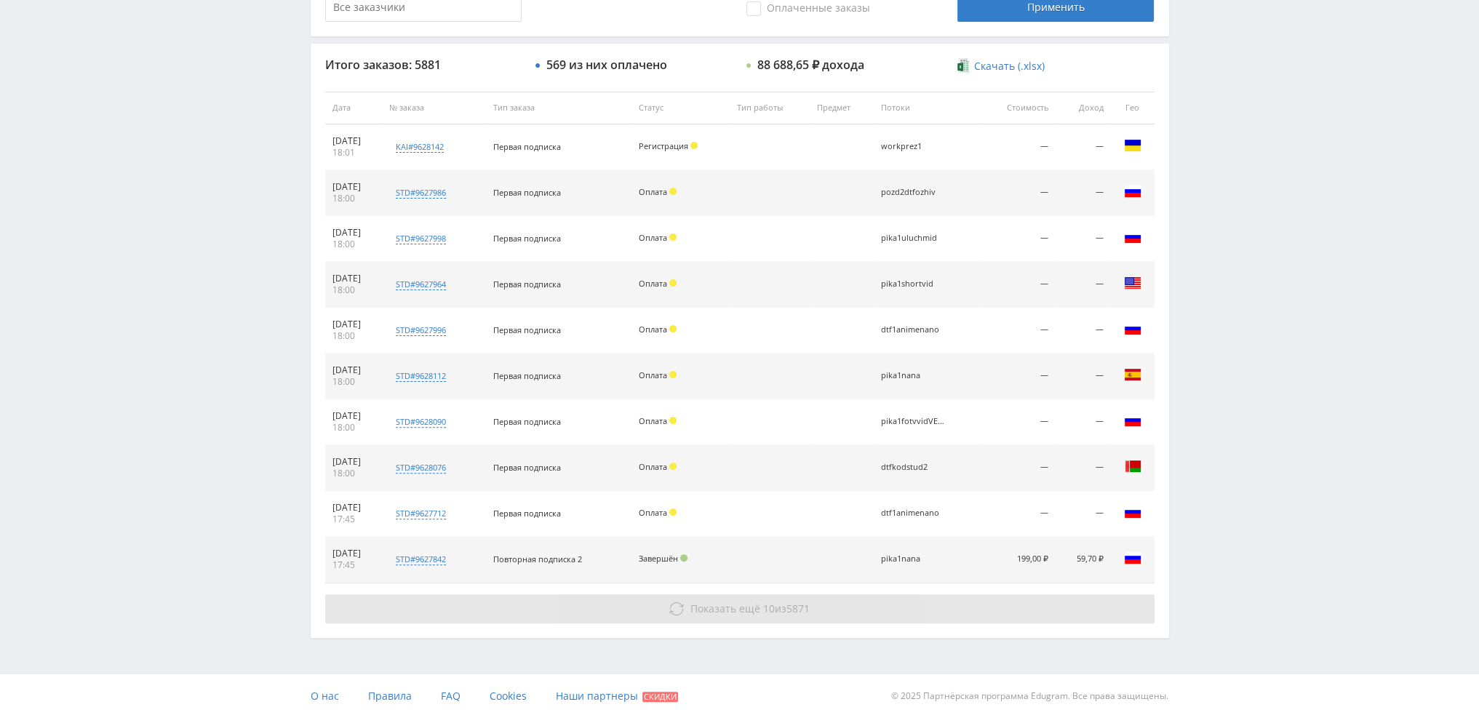
click at [903, 608] on button "Показать ещё 10 из 5871" at bounding box center [739, 608] width 829 height 29
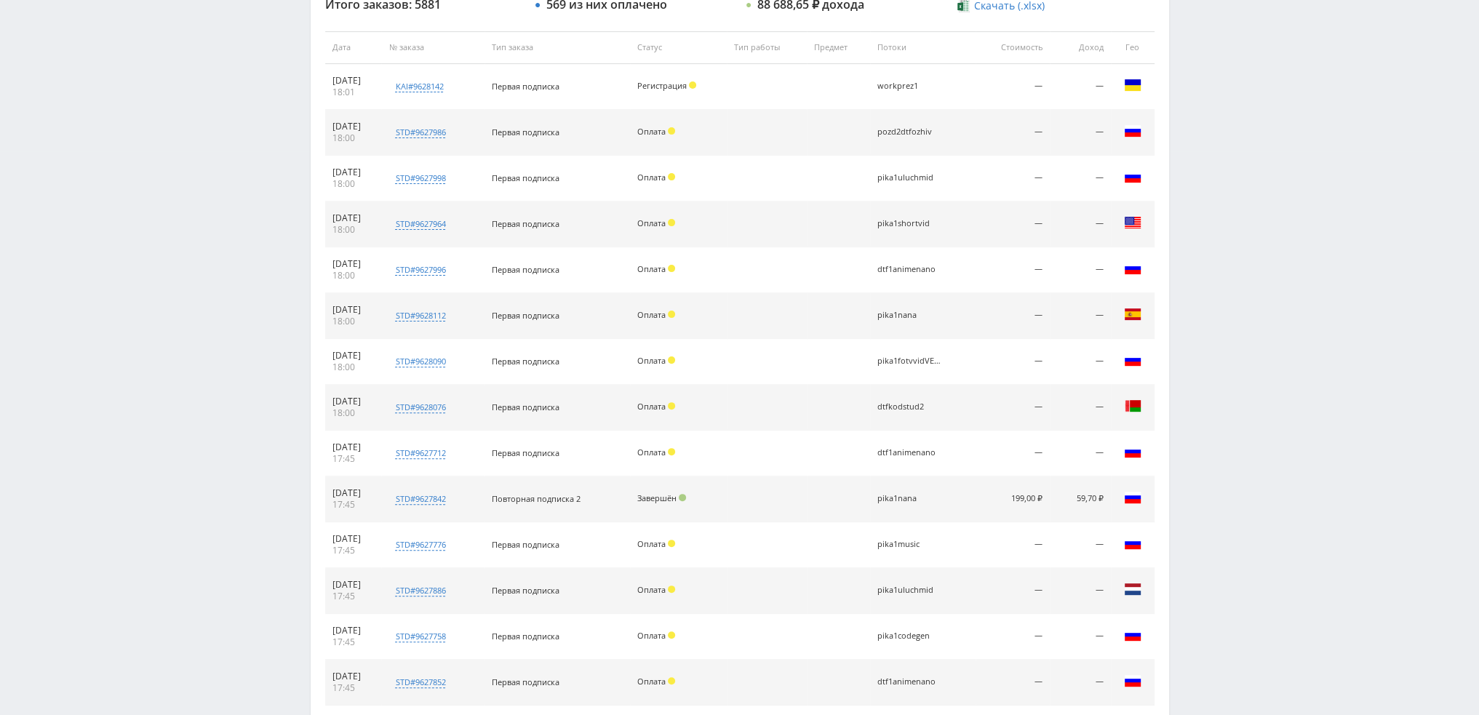
scroll to position [869, 0]
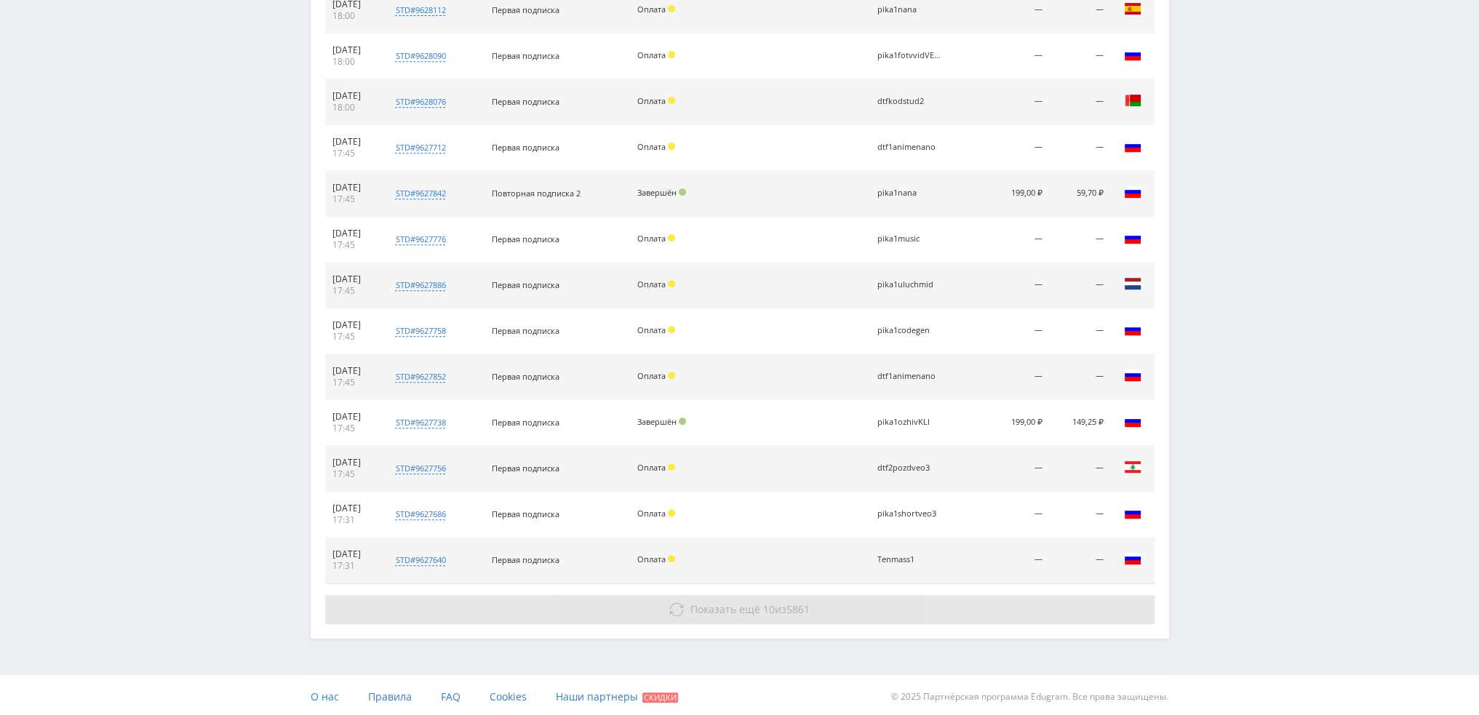
click at [839, 607] on button "Показать ещё 10 из 5861" at bounding box center [739, 609] width 829 height 29
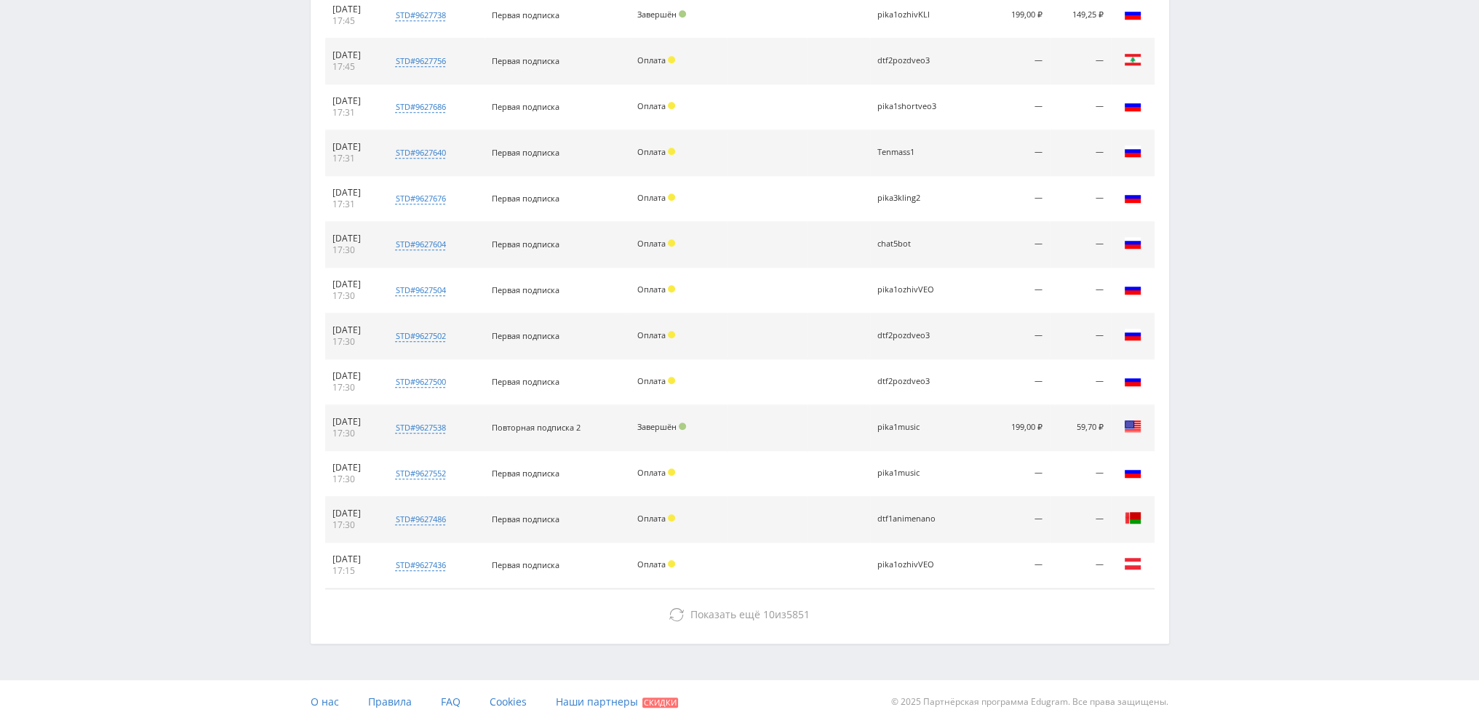
scroll to position [1280, 0]
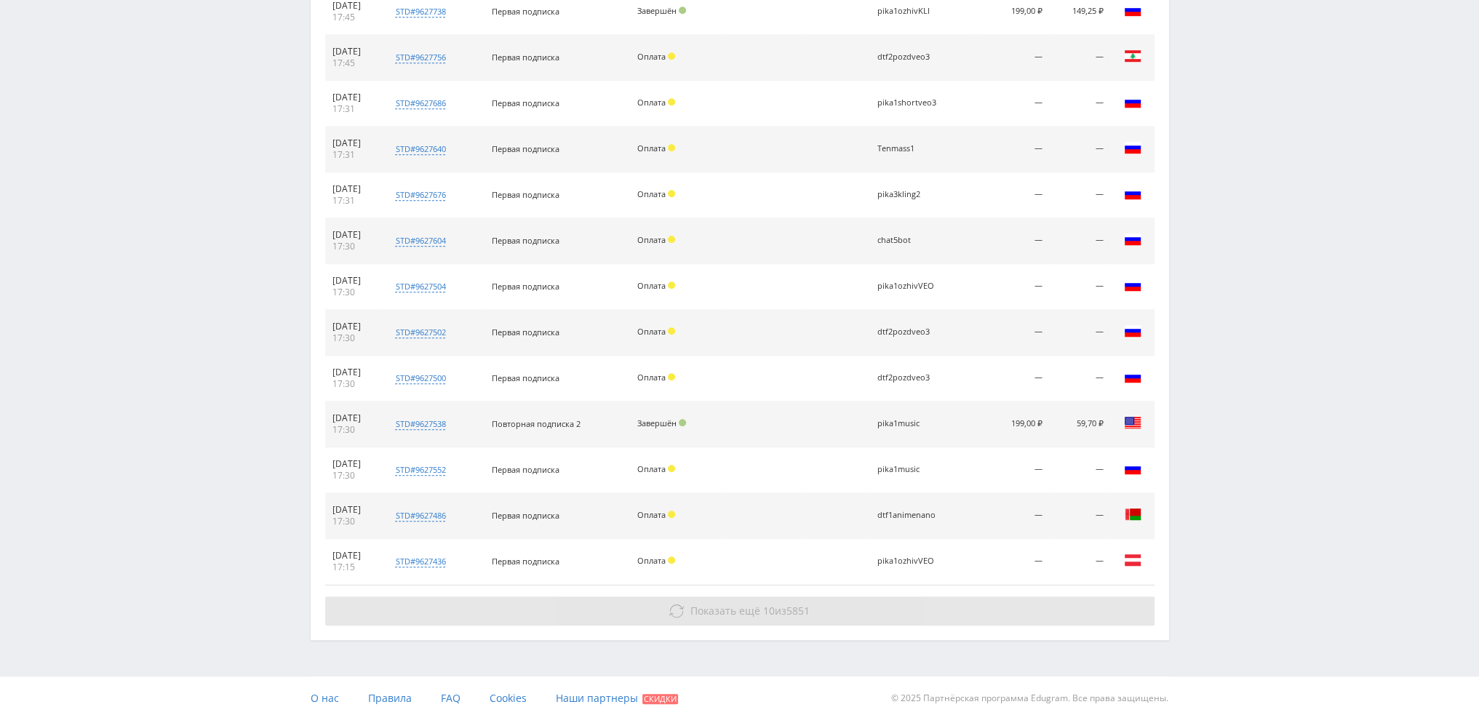
click at [832, 610] on button "Показать ещё 10 из 5851" at bounding box center [739, 610] width 829 height 29
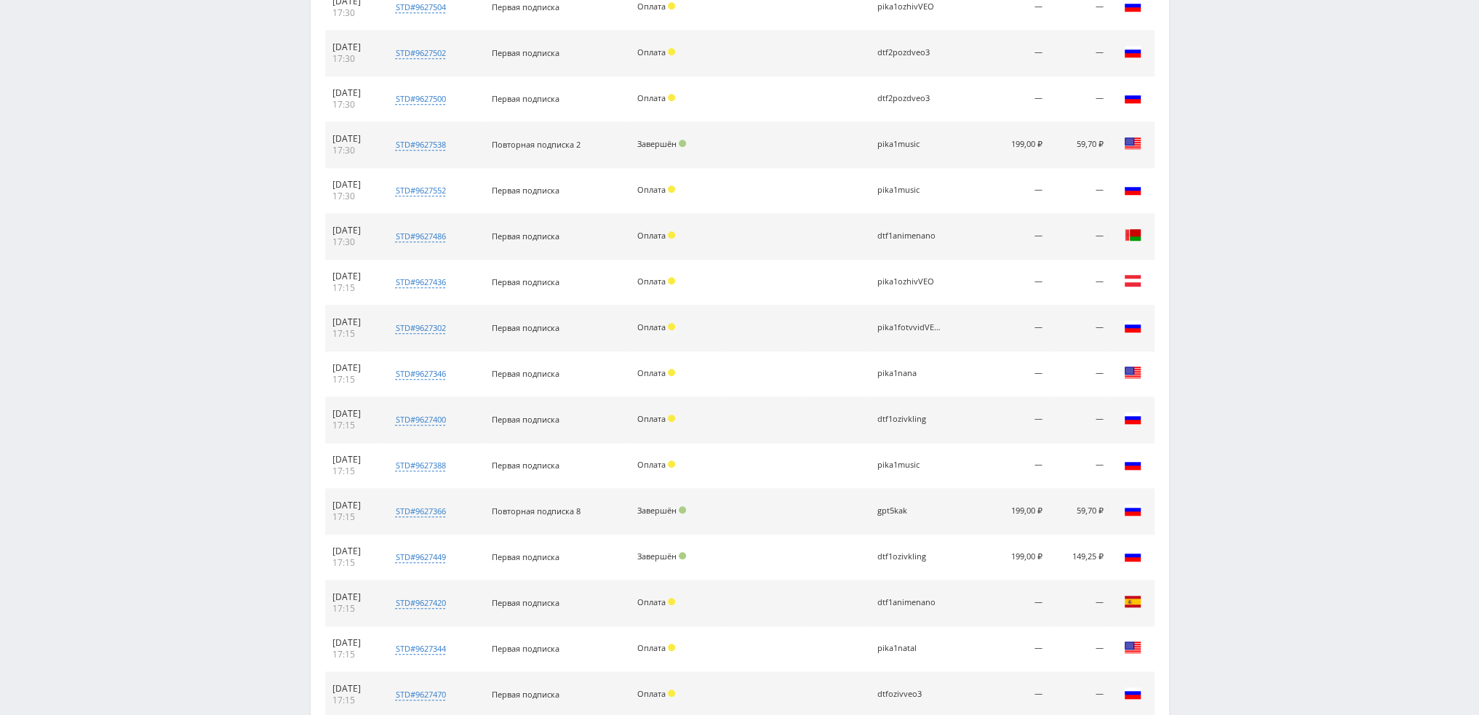
scroll to position [1691, 0]
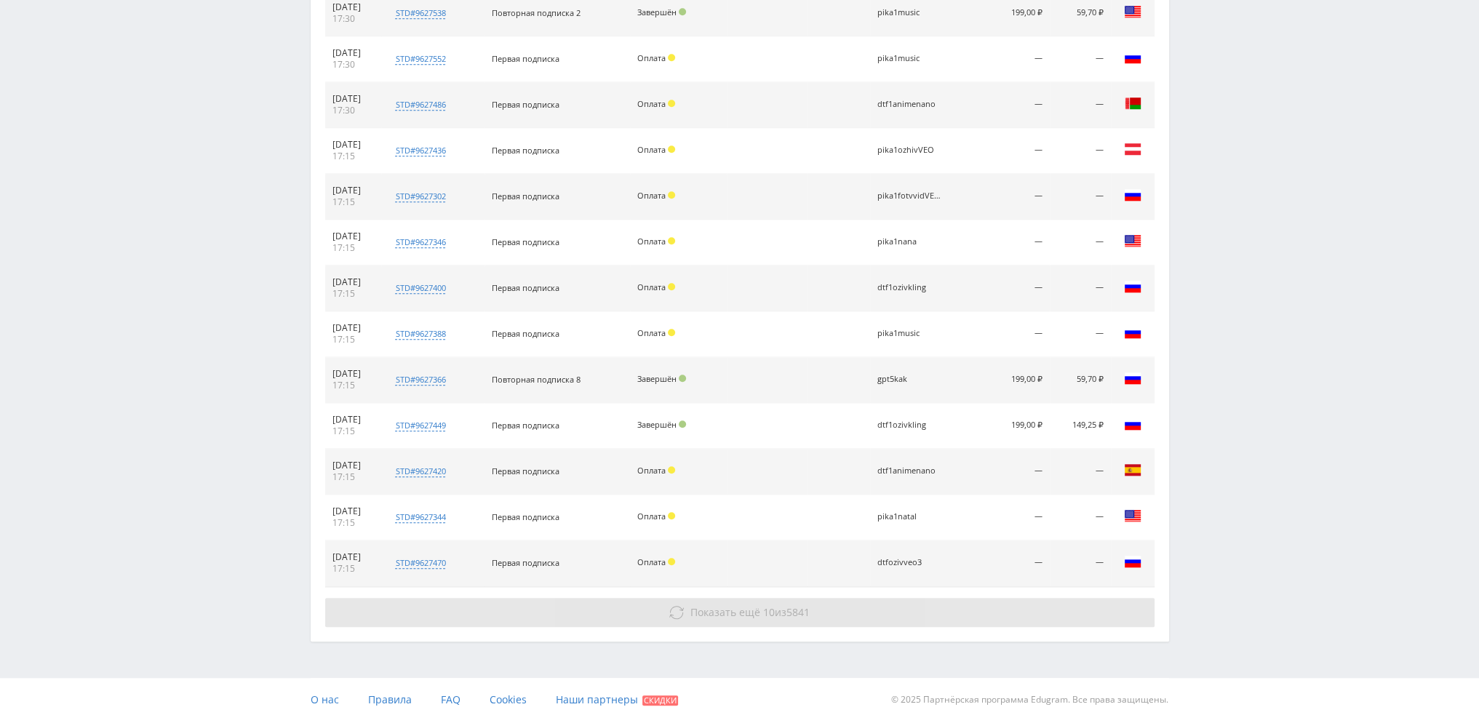
click at [791, 609] on span "5841" at bounding box center [797, 612] width 23 height 14
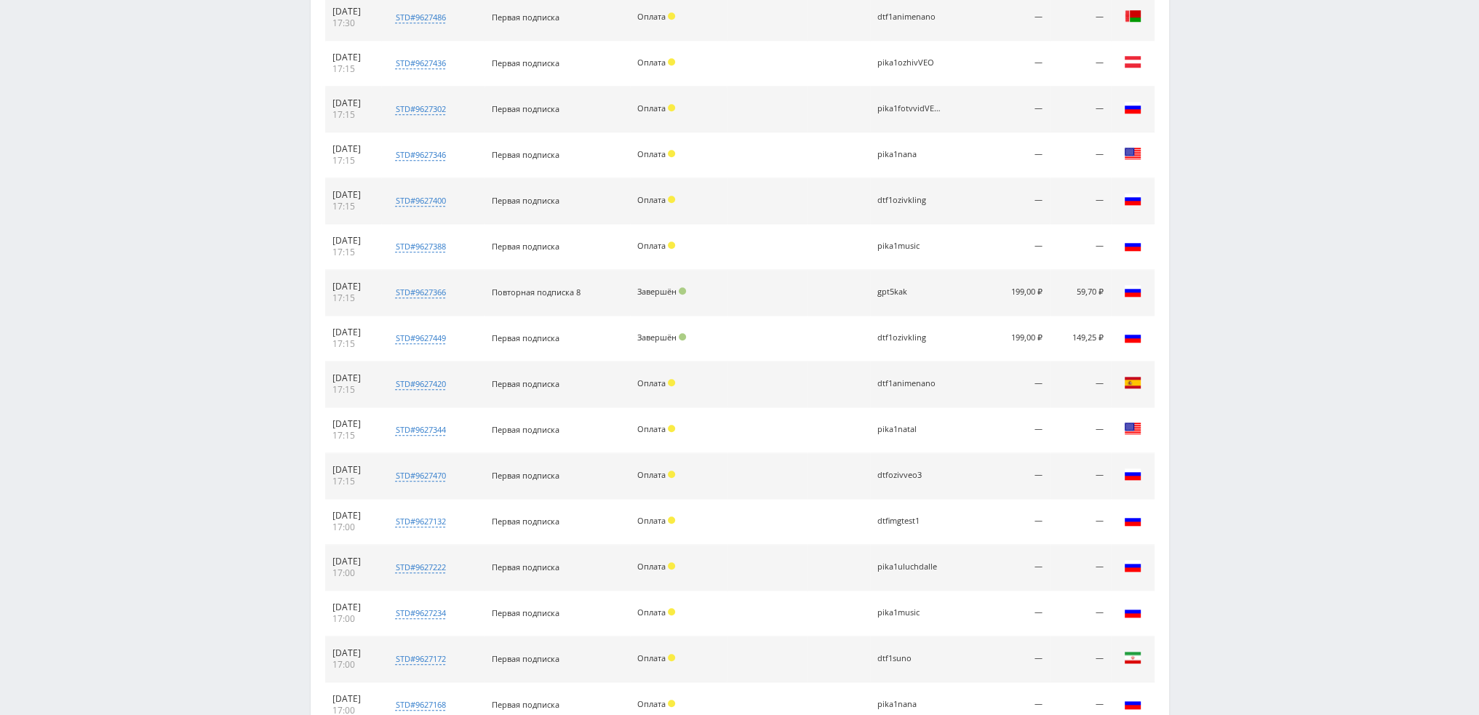
scroll to position [2057, 0]
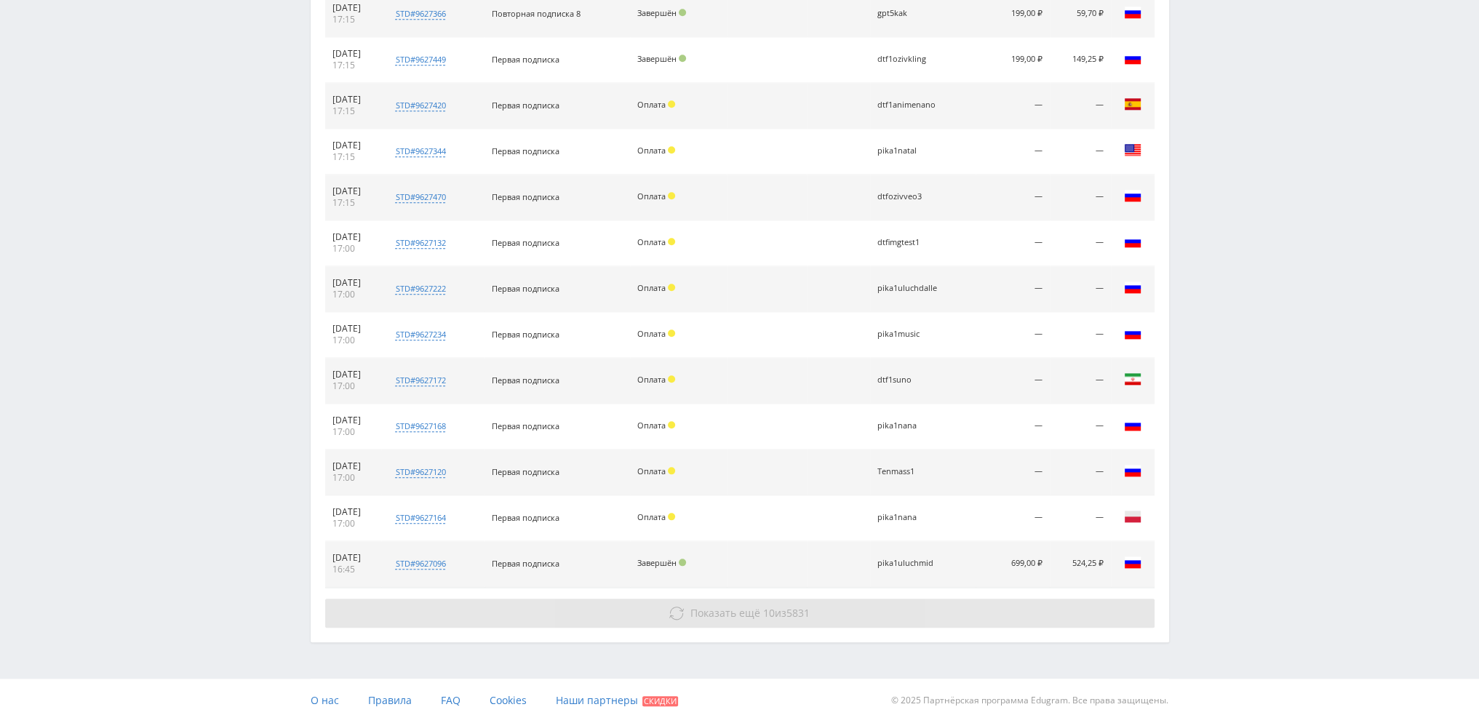
click at [789, 614] on button "Показать ещё 10 из 5831" at bounding box center [739, 613] width 829 height 29
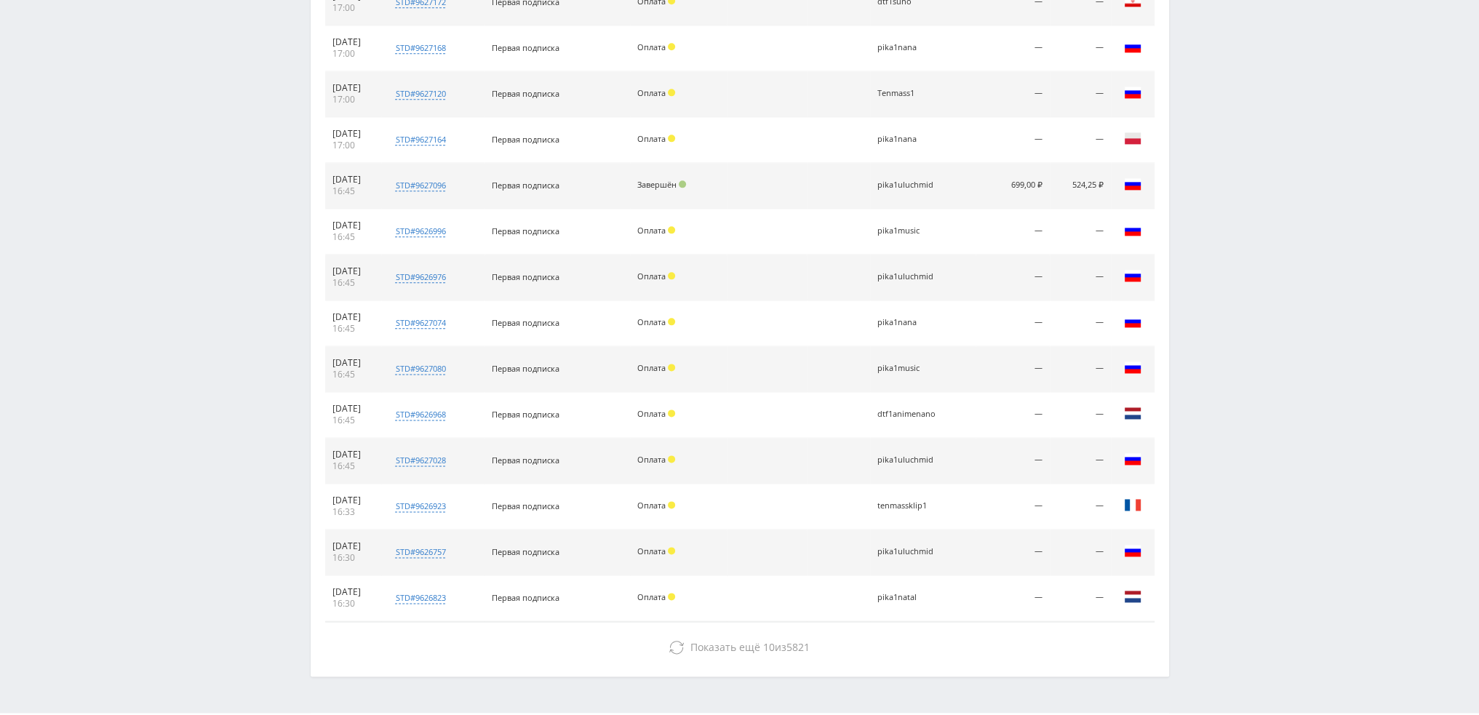
scroll to position [2468, 0]
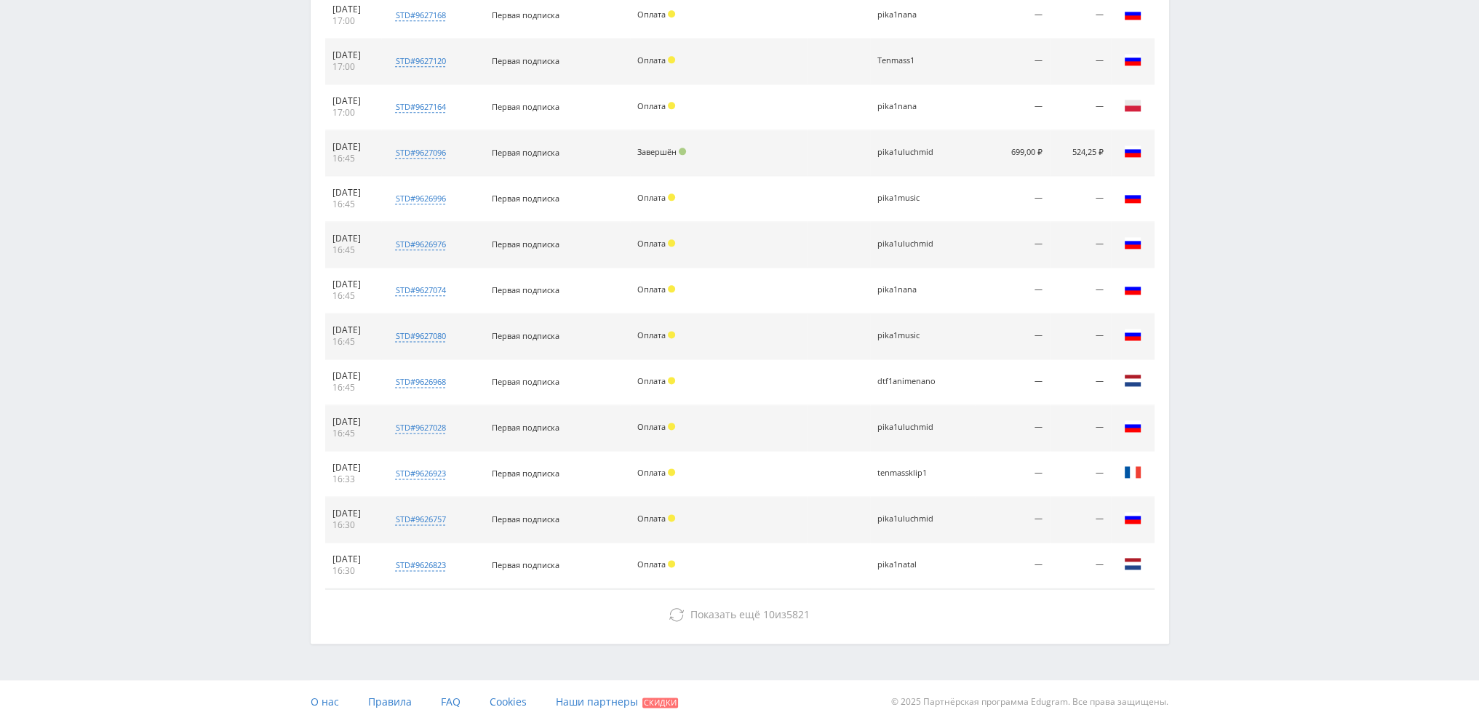
click at [788, 614] on button "Показать ещё 10 из 5821" at bounding box center [739, 614] width 829 height 29
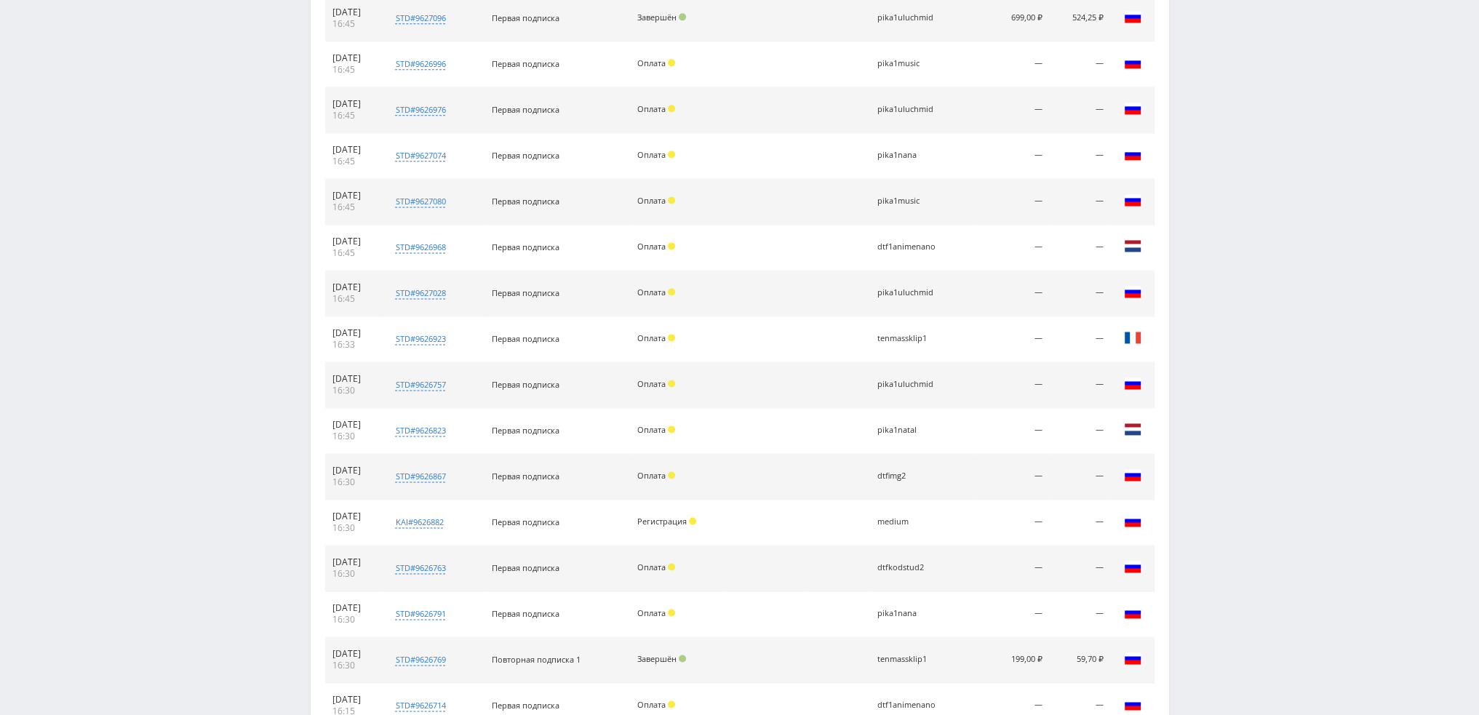
scroll to position [2879, 0]
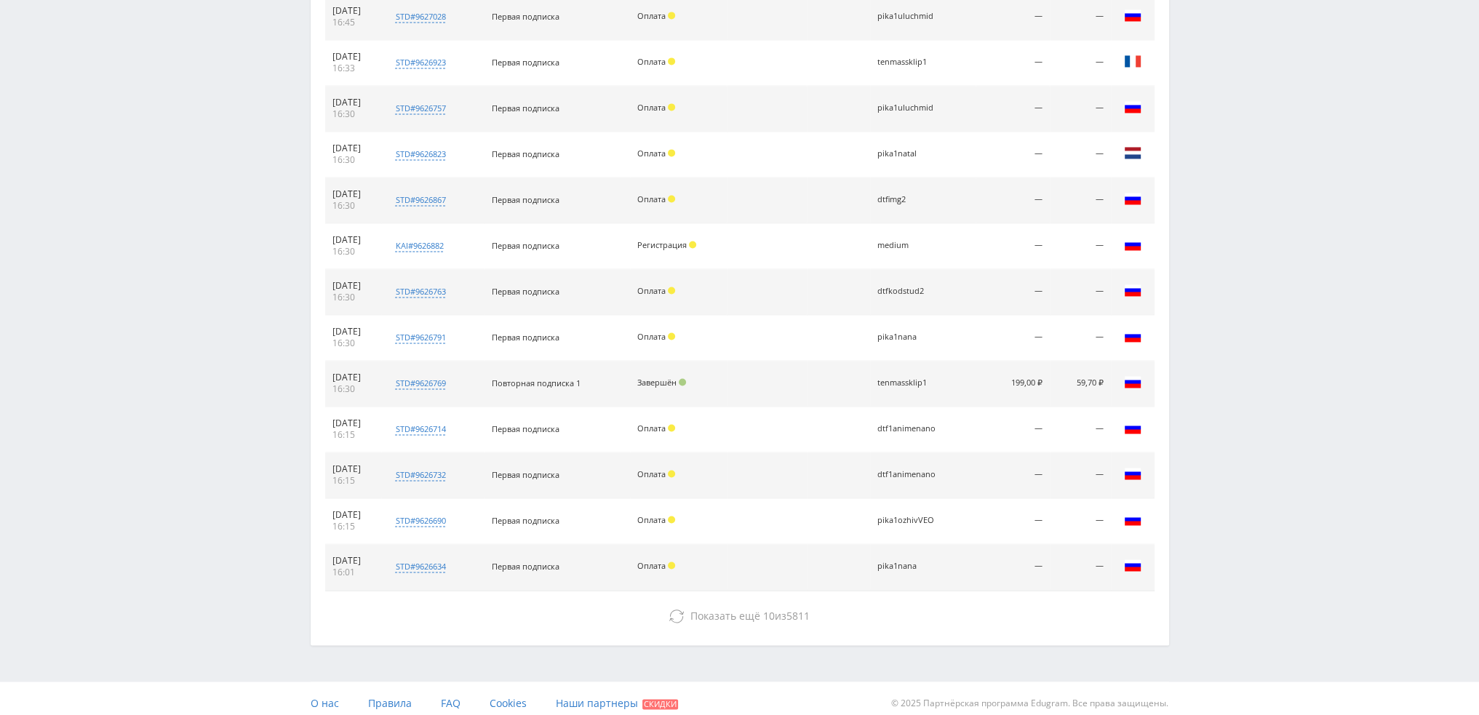
click at [787, 614] on button "Показать ещё 10 из 5811" at bounding box center [739, 616] width 829 height 29
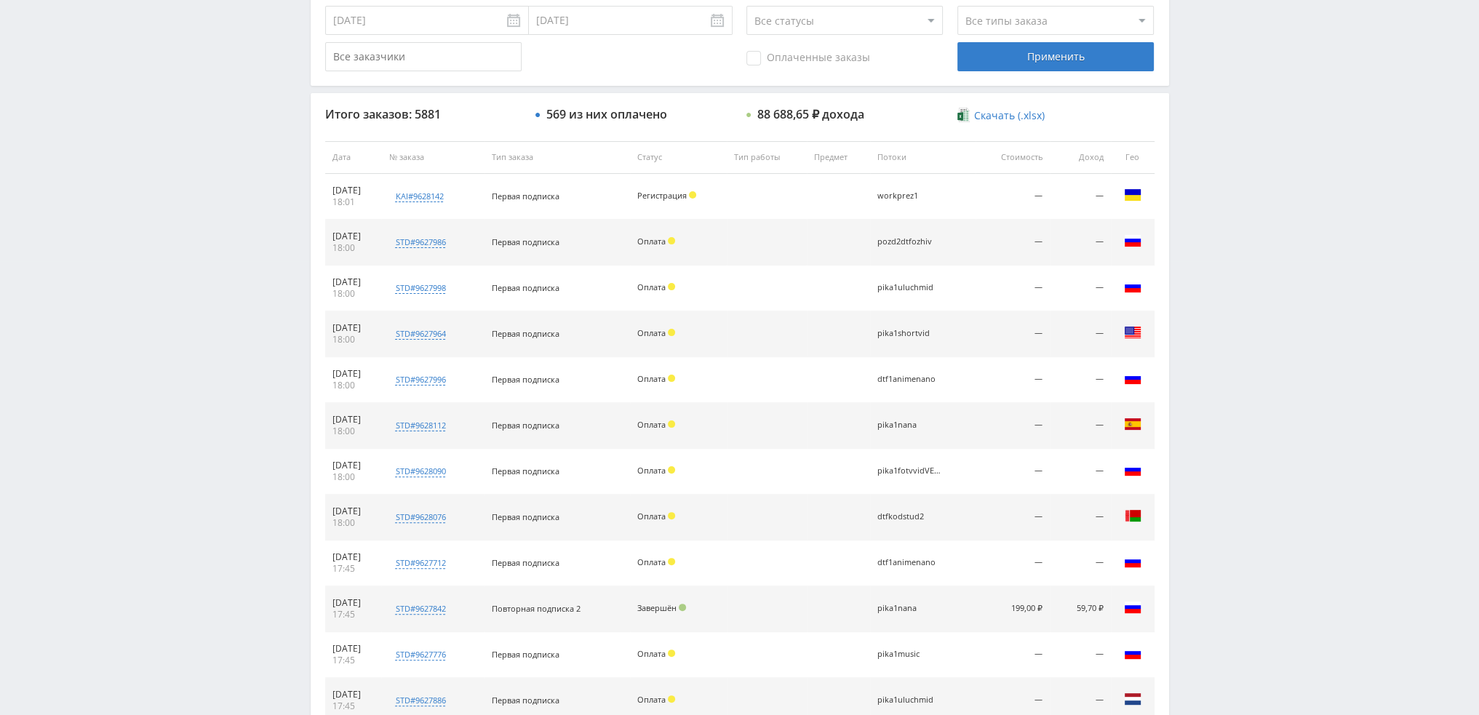
scroll to position [0, 0]
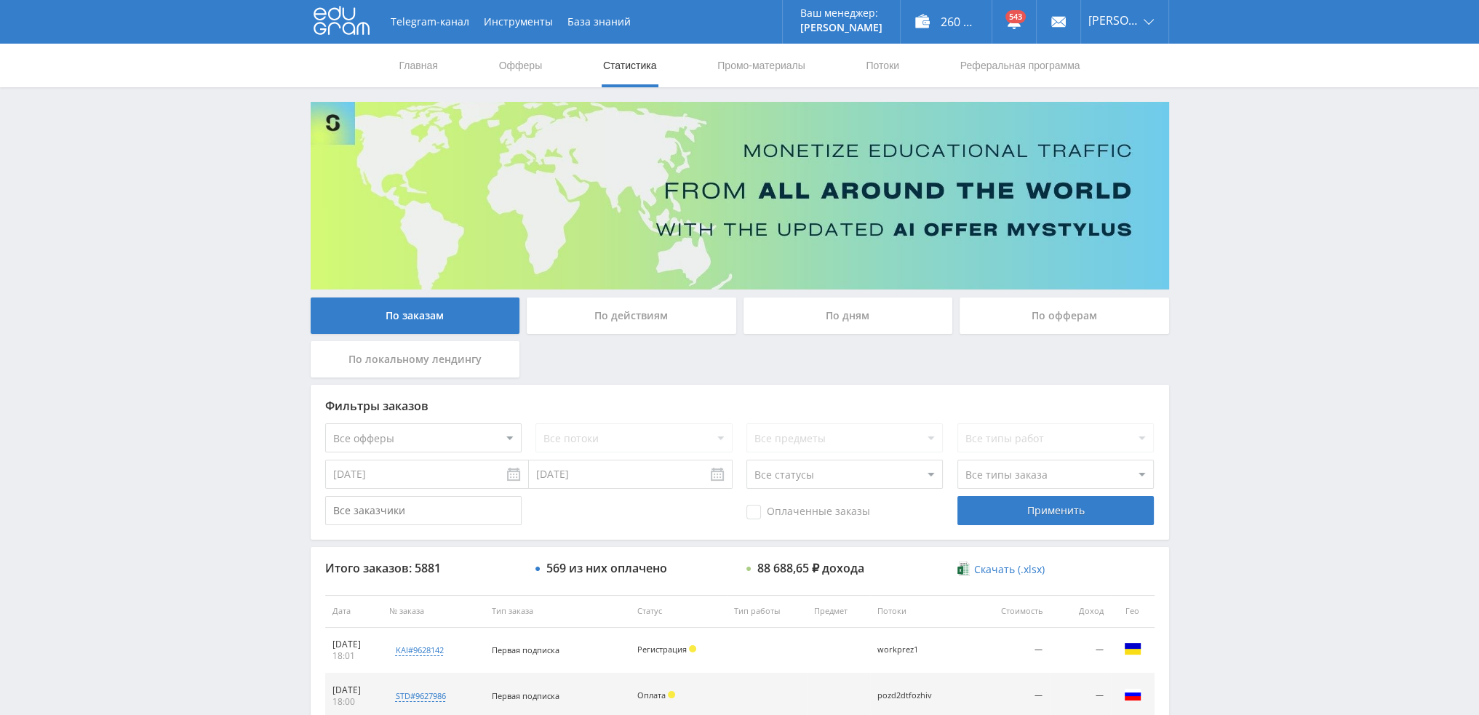
click at [830, 321] on div "По дням" at bounding box center [847, 316] width 209 height 36
click at [0, 0] on input "По дням" at bounding box center [0, 0] width 0 height 0
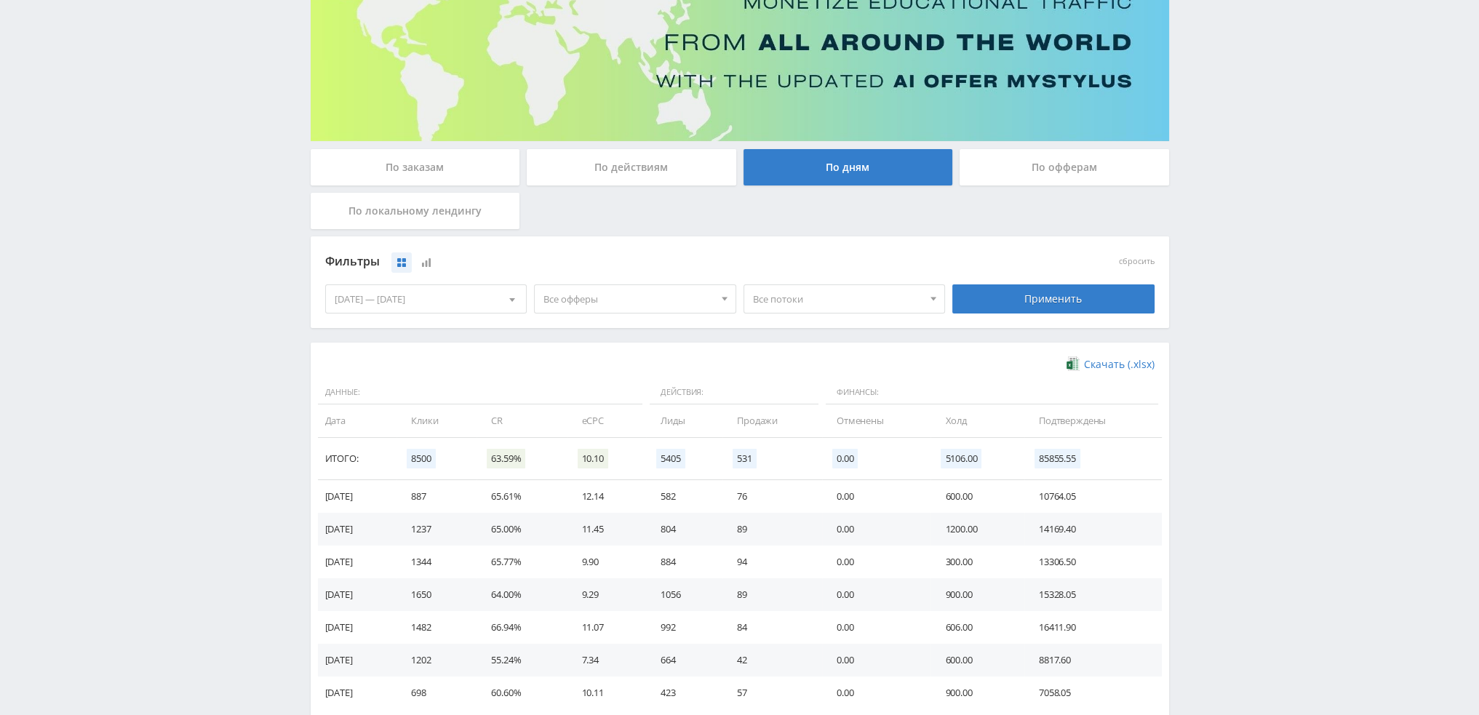
scroll to position [218, 0]
